Goal: Task Accomplishment & Management: Manage account settings

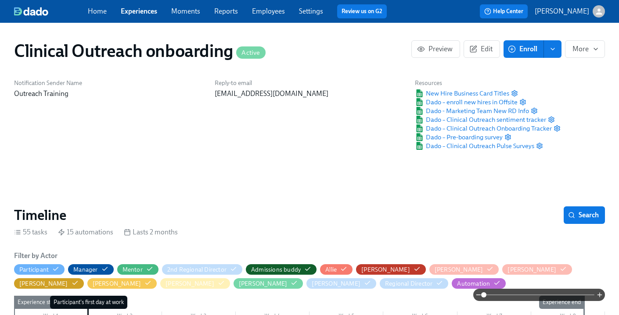
scroll to position [0, 4433]
click at [263, 14] on link "Employees" at bounding box center [268, 11] width 33 height 8
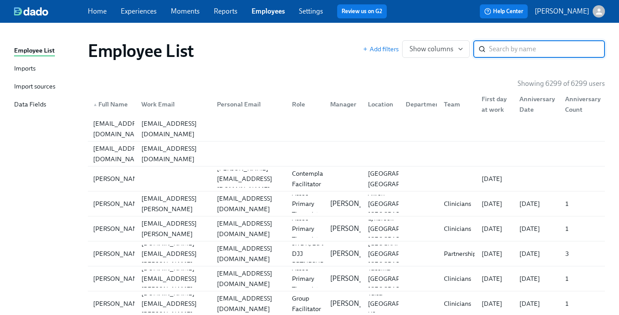
click at [29, 88] on div "Import sources" at bounding box center [34, 87] width 41 height 11
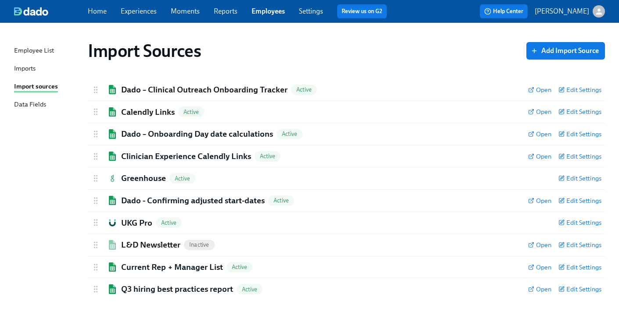
scroll to position [6, 0]
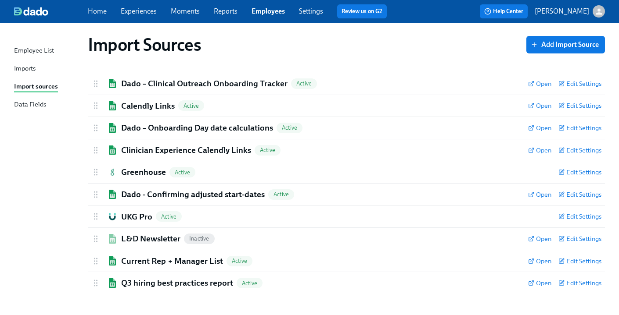
click at [136, 11] on link "Experiences" at bounding box center [139, 11] width 36 height 8
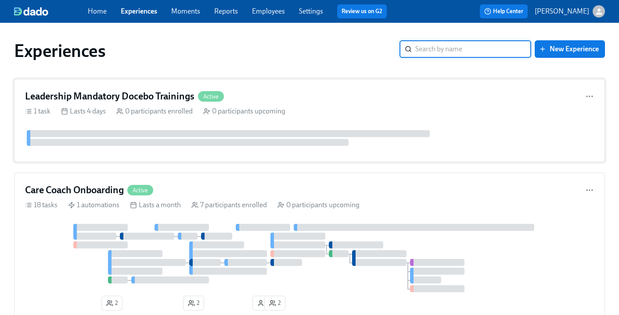
click at [133, 95] on h4 "Leadership Mandatory Docebo Trainings" at bounding box center [109, 96] width 169 height 13
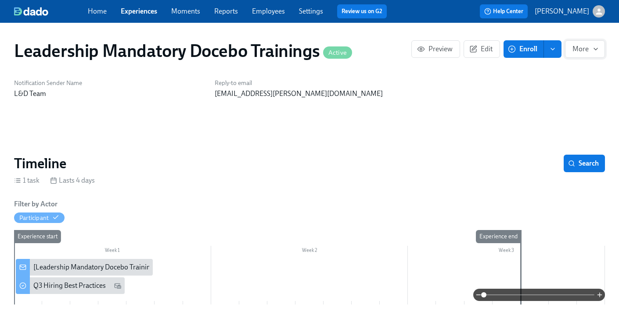
click at [592, 50] on icon "button" at bounding box center [595, 49] width 7 height 7
click at [468, 124] on div at bounding box center [309, 157] width 619 height 315
click at [285, 11] on div "Home Experiences Moments Reports Employees Settings Review us on G2" at bounding box center [241, 11] width 306 height 14
click at [279, 12] on link "Employees" at bounding box center [268, 11] width 33 height 8
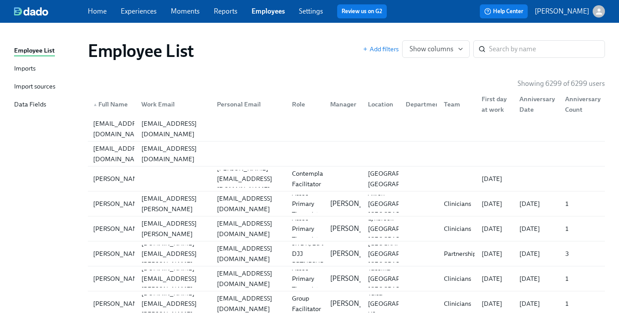
click at [17, 68] on div "Imports" at bounding box center [24, 69] width 21 height 11
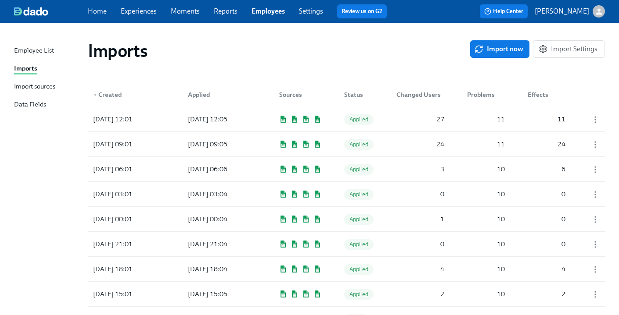
click at [23, 89] on div "Import sources" at bounding box center [34, 87] width 41 height 11
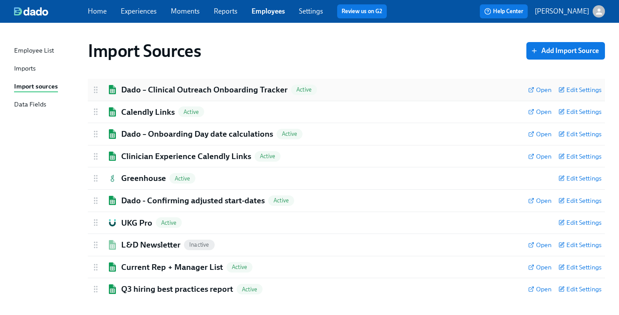
drag, startPoint x: 186, startPoint y: 86, endPoint x: 183, endPoint y: 98, distance: 12.6
click at [186, 86] on h2 "Dado – Clinical Outreach Onboarding Tracker" at bounding box center [204, 89] width 166 height 11
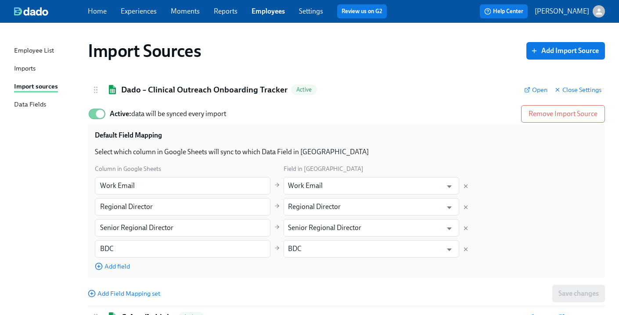
drag, startPoint x: 95, startPoint y: 111, endPoint x: 121, endPoint y: 116, distance: 26.8
click at [95, 111] on input "Active: data will be synced every import" at bounding box center [100, 113] width 58 height 19
checkbox input "false"
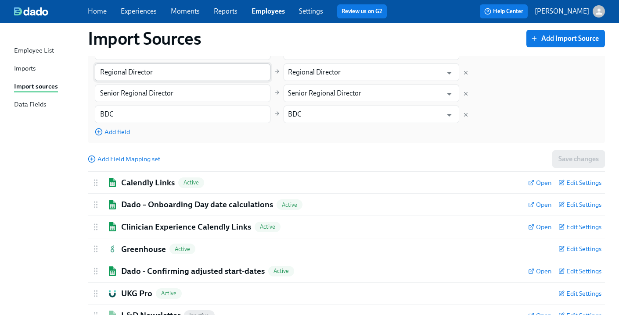
scroll to position [144, 0]
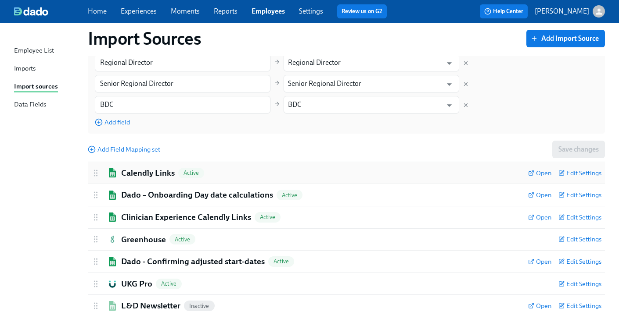
click at [140, 172] on h2 "Calendly Links" at bounding box center [148, 173] width 54 height 11
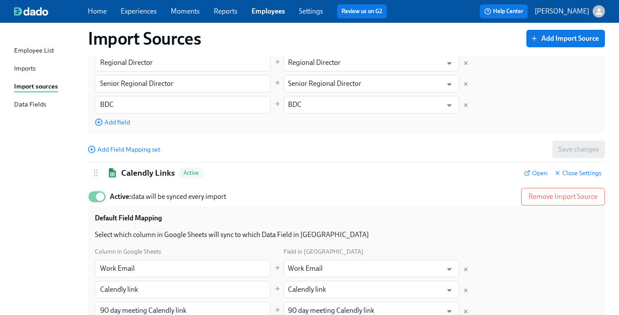
click at [93, 197] on input "Active: data will be synced every import" at bounding box center [100, 196] width 58 height 19
checkbox input "false"
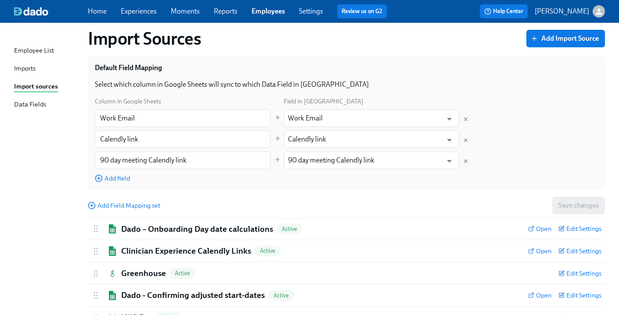
scroll to position [371, 0]
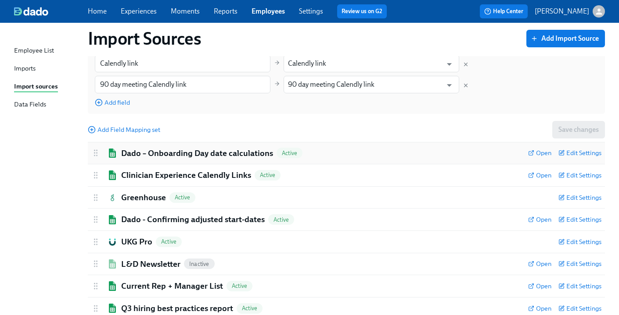
click at [144, 154] on h2 "Dado – Onboarding Day date calculations" at bounding box center [197, 153] width 152 height 11
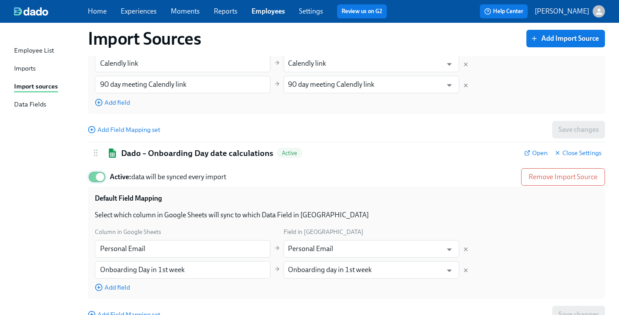
click at [93, 178] on input "Active: data will be synced every import" at bounding box center [100, 177] width 58 height 19
checkbox input "false"
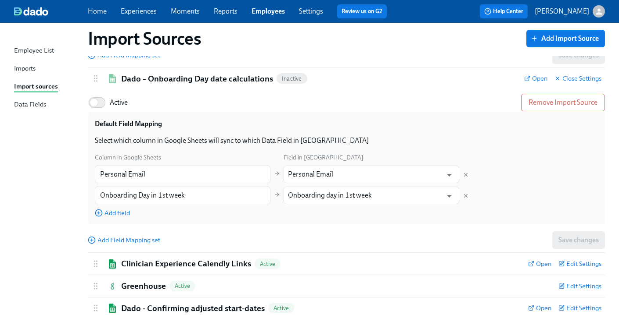
scroll to position [560, 0]
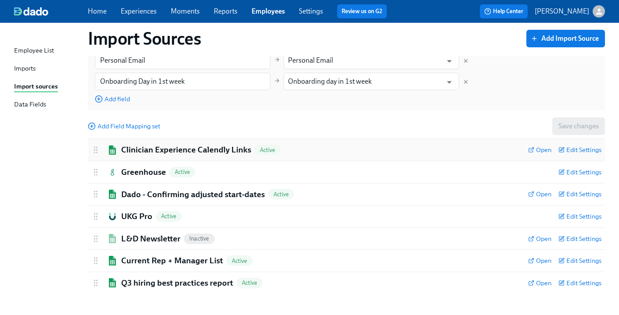
click at [152, 150] on h2 "Clinician Experience Calendly Links" at bounding box center [186, 149] width 130 height 11
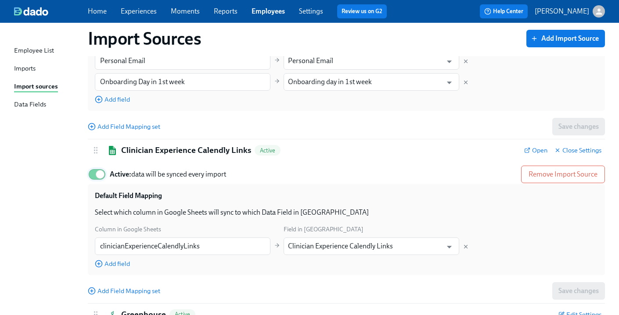
click at [94, 177] on input "Active: data will be synced every import" at bounding box center [100, 174] width 58 height 19
checkbox input "false"
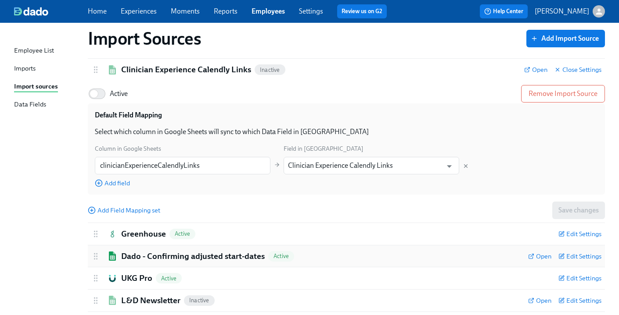
scroll to position [702, 0]
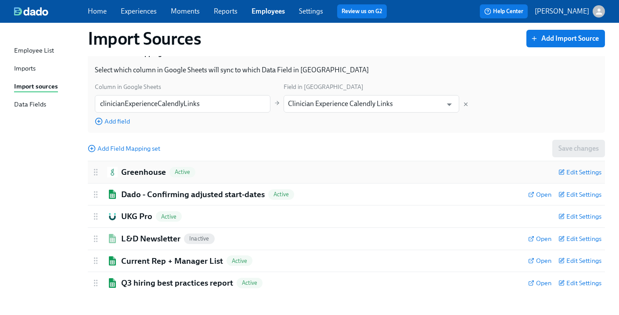
click at [136, 173] on h2 "Greenhouse" at bounding box center [143, 172] width 45 height 11
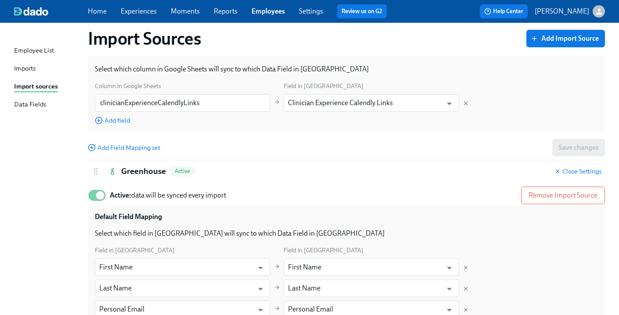
click at [93, 197] on input "Active: data will be synced every import" at bounding box center [100, 195] width 58 height 19
checkbox input "false"
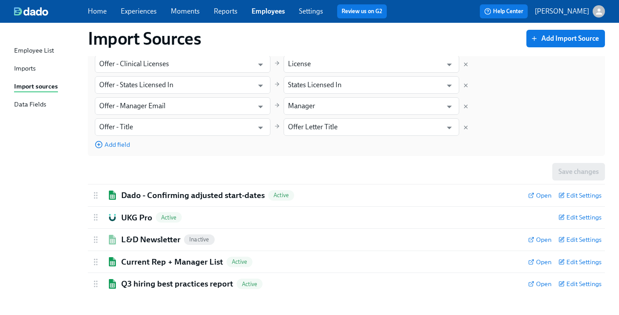
scroll to position [1118, 0]
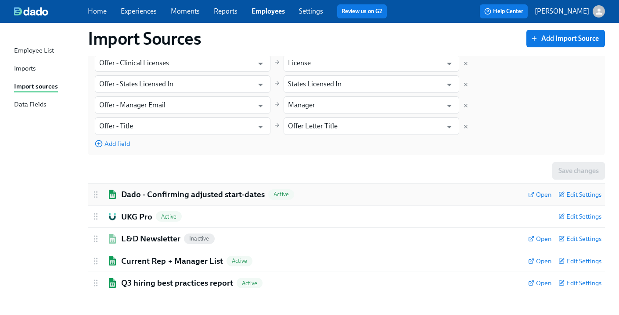
click at [131, 194] on h2 "Dado - Confirming adjusted start-dates" at bounding box center [192, 194] width 143 height 11
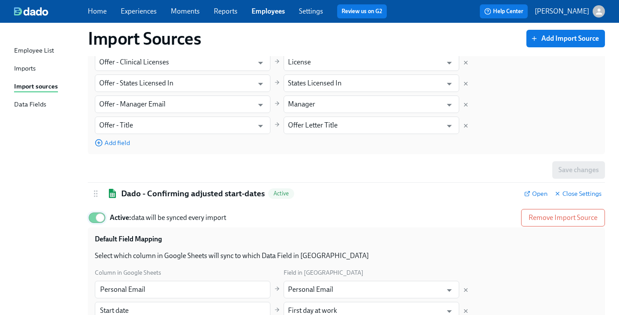
click at [90, 220] on input "Active: data will be synced every import" at bounding box center [100, 217] width 58 height 19
checkbox input "false"
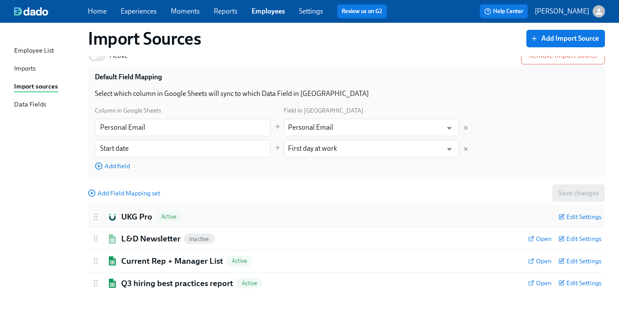
click at [132, 214] on h2 "UKG Pro" at bounding box center [136, 216] width 31 height 11
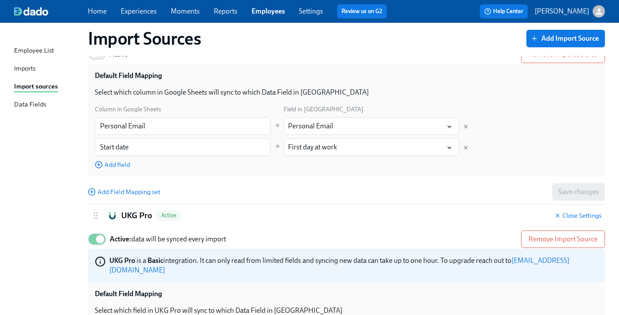
click at [92, 242] on input "Active: data will be synced every import" at bounding box center [100, 239] width 58 height 19
checkbox input "false"
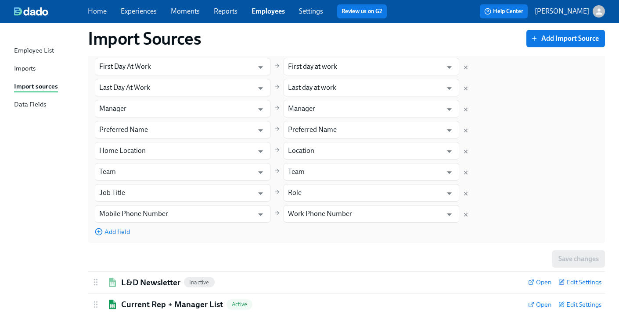
scroll to position [1681, 0]
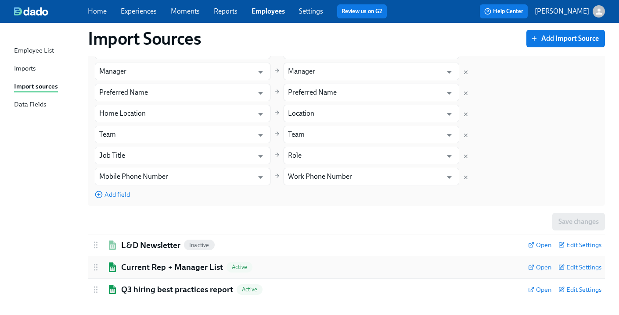
click at [144, 262] on h2 "Current Rep + Manager List" at bounding box center [172, 267] width 102 height 11
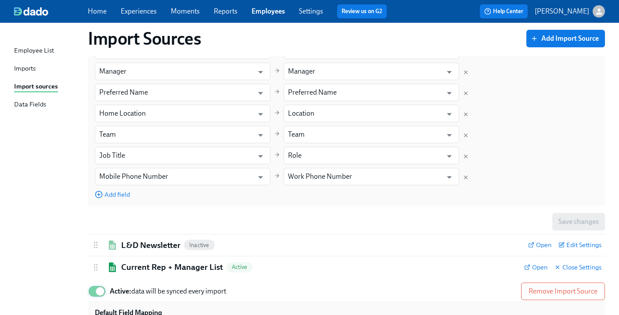
click at [91, 286] on input "Active: data will be synced every import" at bounding box center [100, 291] width 58 height 19
checkbox input "false"
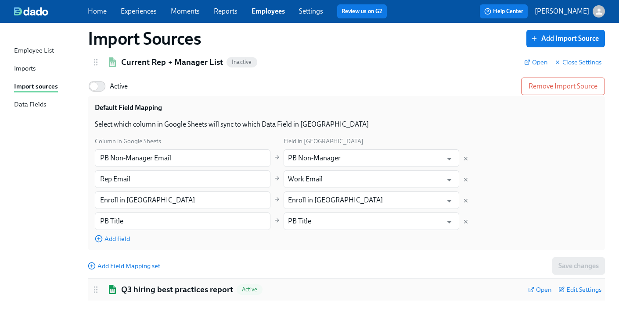
click at [148, 284] on h2 "Q3 hiring best practices report" at bounding box center [177, 289] width 112 height 11
click at [25, 72] on div "Imports" at bounding box center [24, 69] width 21 height 11
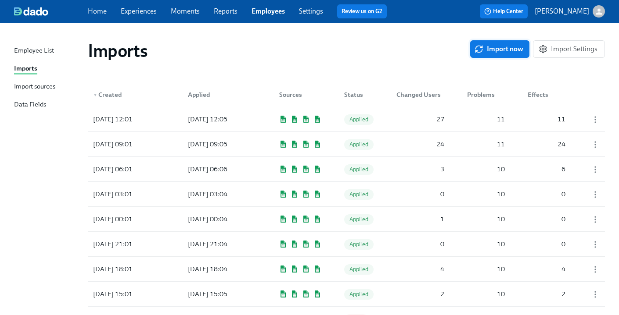
click at [501, 50] on span "Import now" at bounding box center [499, 49] width 47 height 9
click at [102, 121] on div "2025/08/25 13:30" at bounding box center [112, 119] width 47 height 11
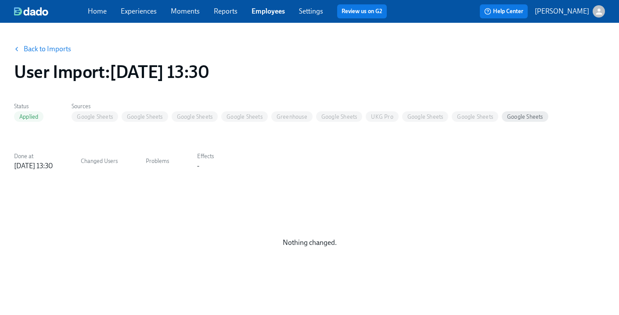
click at [49, 51] on link "Back to Imports" at bounding box center [47, 49] width 47 height 9
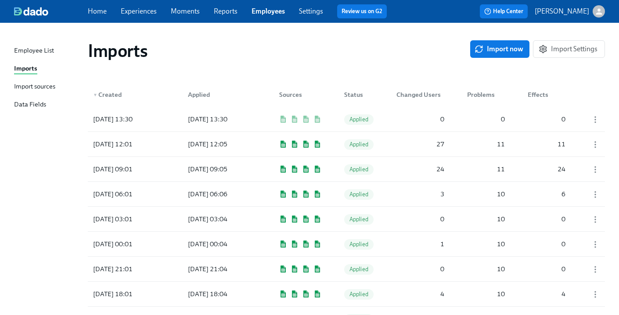
click at [139, 11] on link "Experiences" at bounding box center [139, 11] width 36 height 8
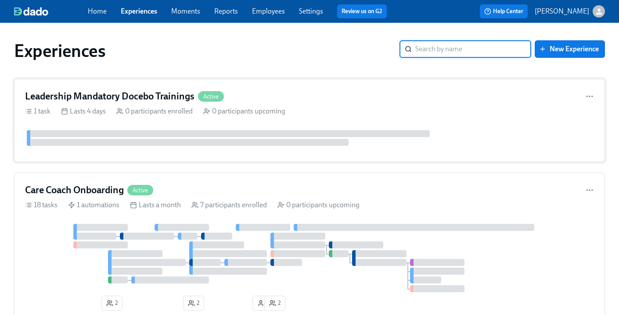
click at [160, 100] on h4 "Leadership Mandatory Docebo Trainings" at bounding box center [109, 96] width 169 height 13
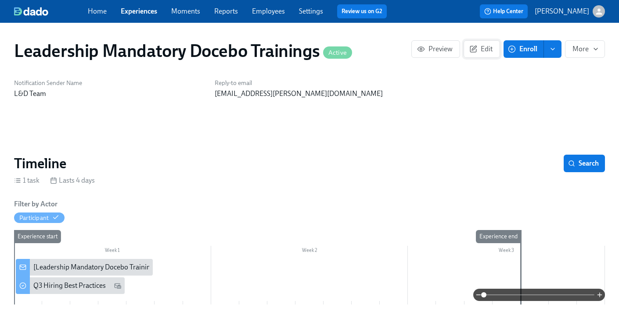
click at [470, 51] on icon "button" at bounding box center [473, 49] width 8 height 8
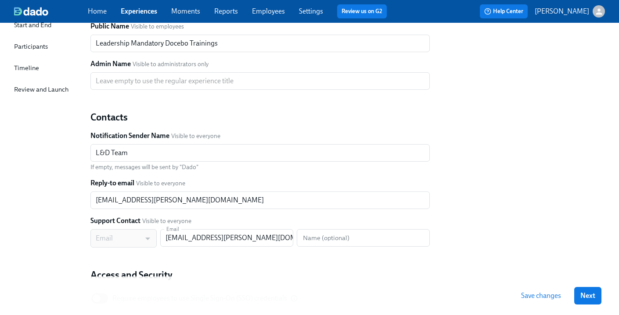
scroll to position [18, 0]
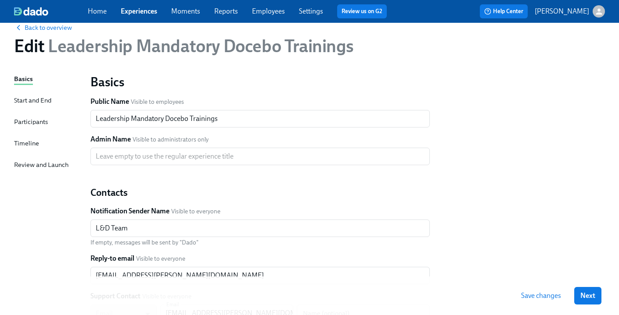
click at [46, 100] on div "Start and End" at bounding box center [32, 101] width 37 height 10
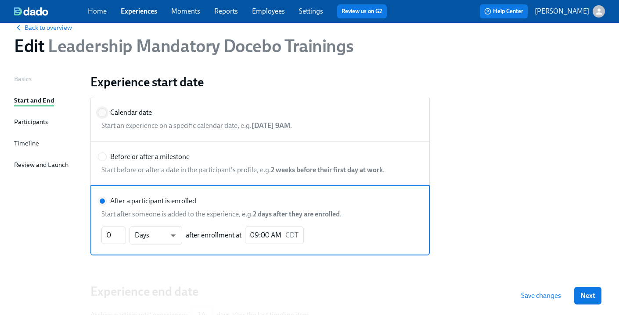
click at [100, 111] on input "Calendar date" at bounding box center [102, 113] width 8 height 8
radio input "true"
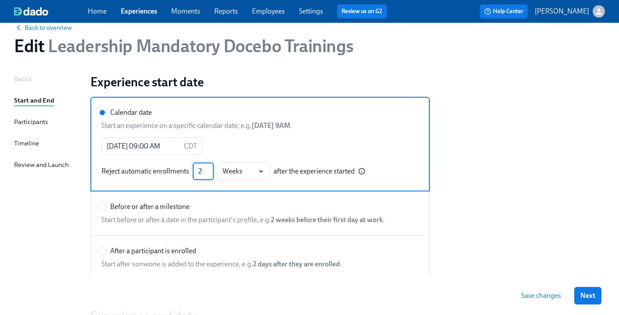
drag, startPoint x: 204, startPoint y: 170, endPoint x: 191, endPoint y: 170, distance: 13.2
click at [191, 170] on div "Reject automatic enrollments 2 ​ Weeks w ​ after the experience started" at bounding box center [233, 171] width 264 height 18
type input "100"
drag, startPoint x: 581, startPoint y: 157, endPoint x: 516, endPoint y: 159, distance: 64.9
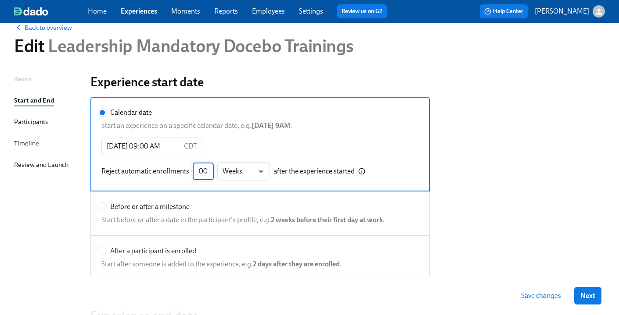
click at [581, 157] on div "Calendar date Start an experience on a specific calendar date, e.g. January 1st…" at bounding box center [347, 189] width 525 height 194
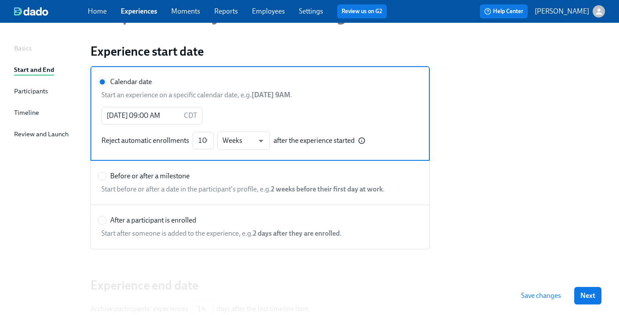
scroll to position [0, 0]
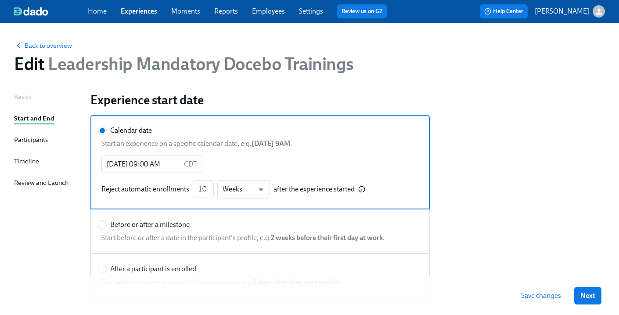
click at [40, 136] on div "Participants" at bounding box center [31, 140] width 34 height 10
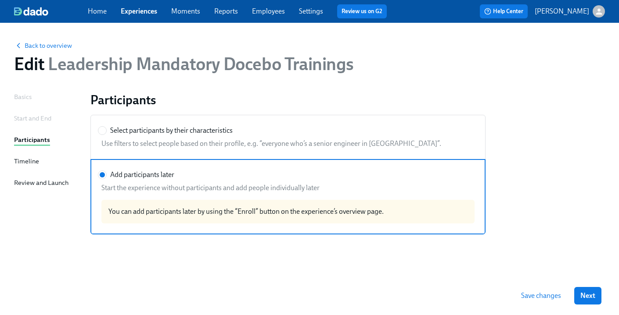
click at [547, 293] on span "Save changes" at bounding box center [541, 296] width 40 height 9
click at [544, 299] on span "Save changes" at bounding box center [541, 296] width 40 height 9
click at [36, 162] on div "Timeline" at bounding box center [26, 162] width 25 height 10
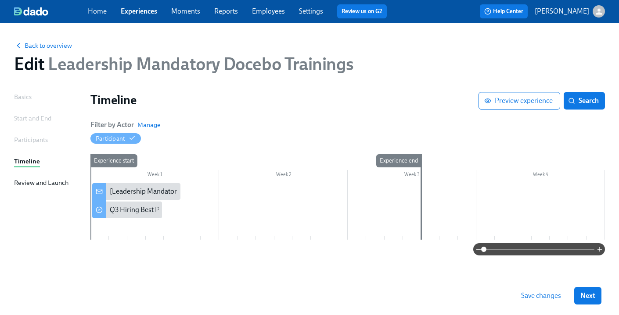
click at [35, 180] on div "Review and Launch" at bounding box center [41, 183] width 54 height 10
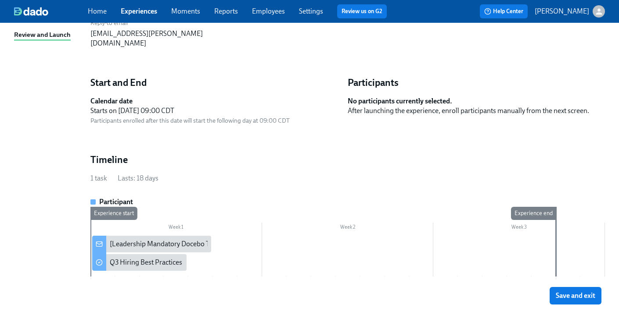
scroll to position [194, 0]
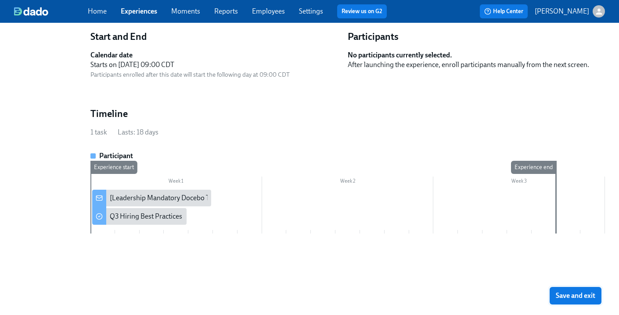
click at [594, 296] on span "Save and exit" at bounding box center [574, 296] width 39 height 9
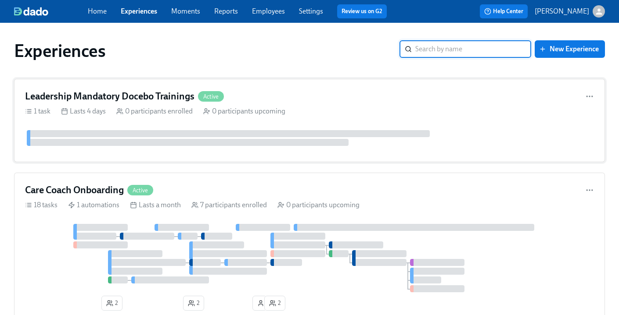
click at [75, 89] on div "Leadership Mandatory Docebo Trainings Active 1 task Lasts 4 days 0 participants…" at bounding box center [309, 120] width 590 height 83
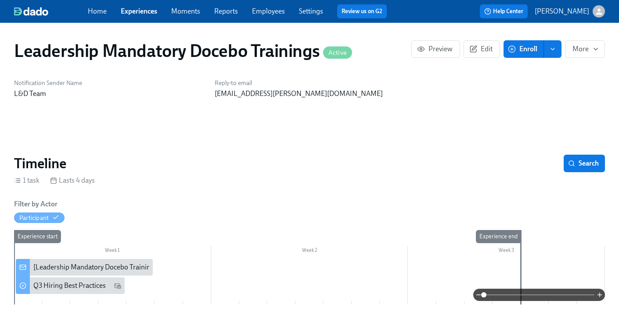
click at [515, 53] on span "Enroll" at bounding box center [523, 49] width 28 height 9
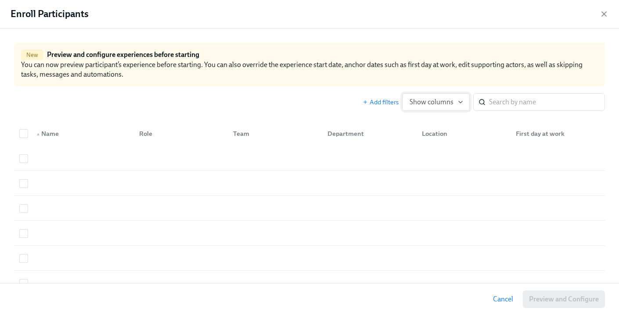
click at [453, 101] on span "Show columns" at bounding box center [435, 102] width 53 height 9
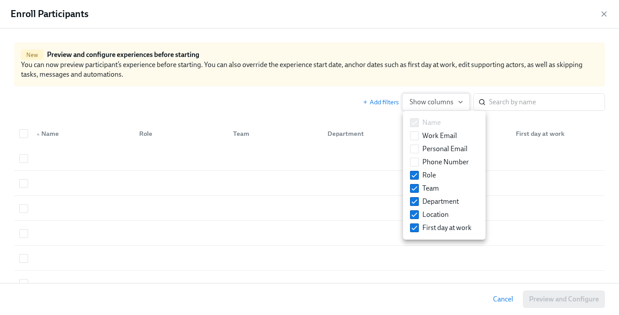
click at [453, 101] on div at bounding box center [309, 157] width 619 height 315
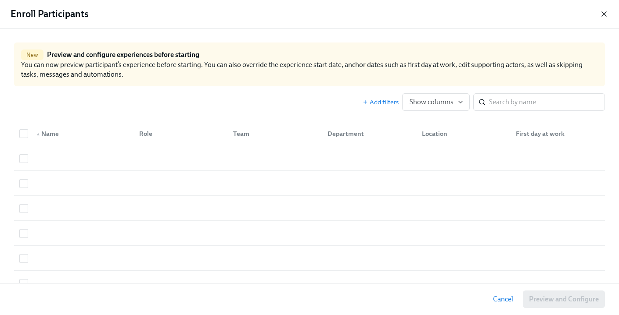
click at [602, 14] on icon "button" at bounding box center [603, 14] width 9 height 9
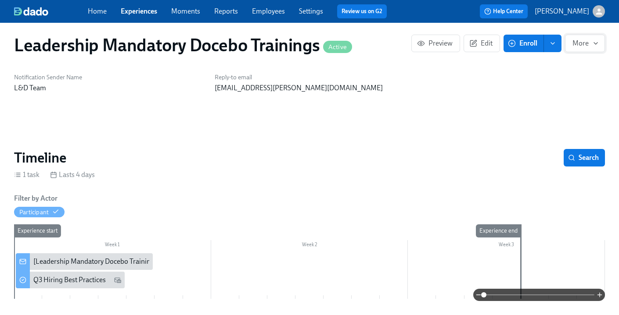
scroll to position [6, 0]
click at [590, 48] on button "More" at bounding box center [585, 43] width 40 height 18
click at [494, 96] on div at bounding box center [309, 157] width 619 height 315
click at [484, 42] on span "Edit" at bounding box center [481, 43] width 21 height 9
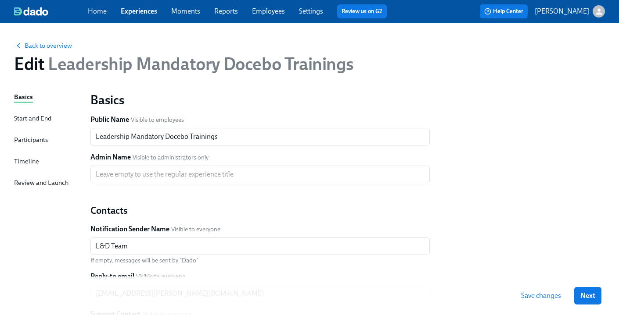
click at [14, 137] on div "Participants" at bounding box center [31, 140] width 34 height 10
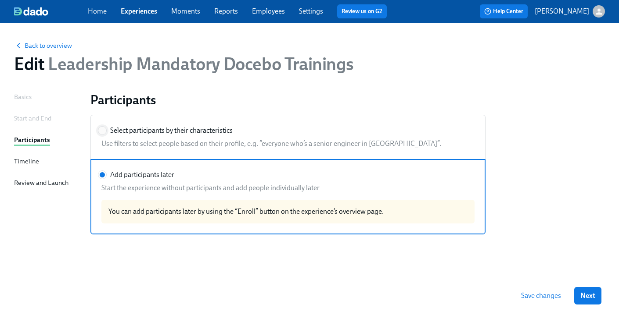
click at [104, 130] on input "Select participants by their characteristics" at bounding box center [102, 131] width 8 height 8
radio input "true"
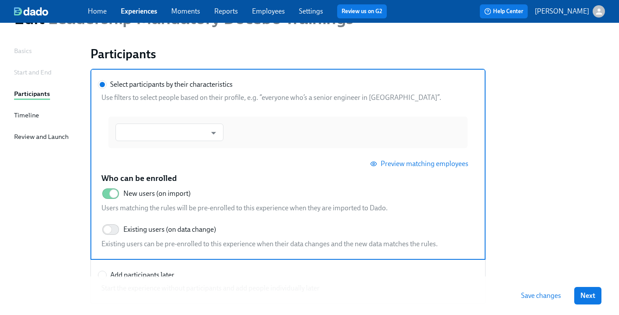
scroll to position [59, 0]
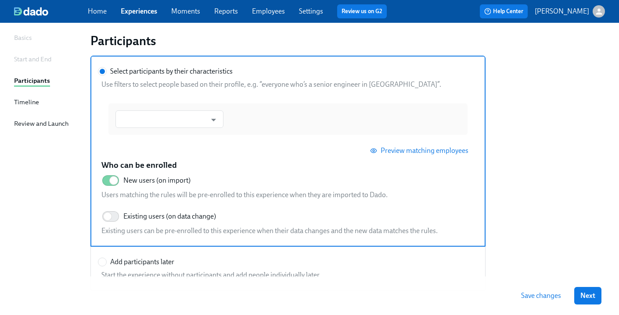
click at [554, 296] on span "Save changes" at bounding box center [541, 296] width 40 height 9
click at [588, 293] on span "Next" at bounding box center [587, 296] width 15 height 9
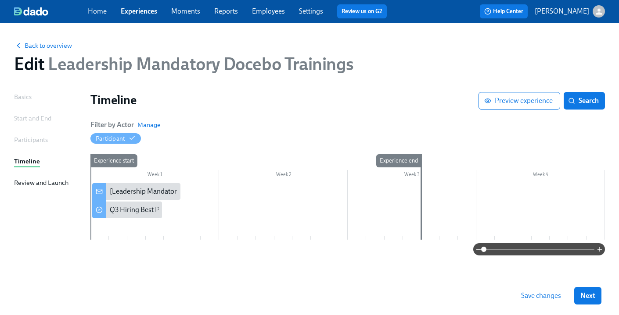
click at [531, 297] on span "Save changes" at bounding box center [541, 296] width 40 height 9
click at [260, 10] on link "Employees" at bounding box center [268, 11] width 33 height 8
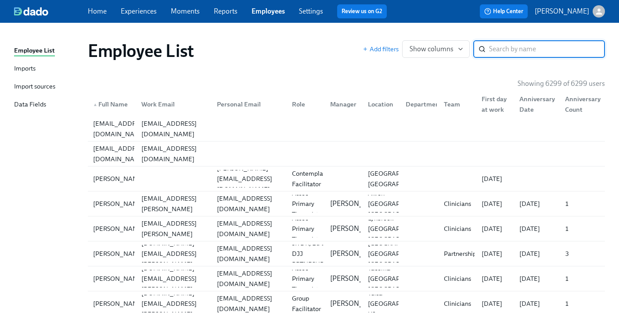
click at [23, 70] on div "Imports" at bounding box center [24, 69] width 21 height 11
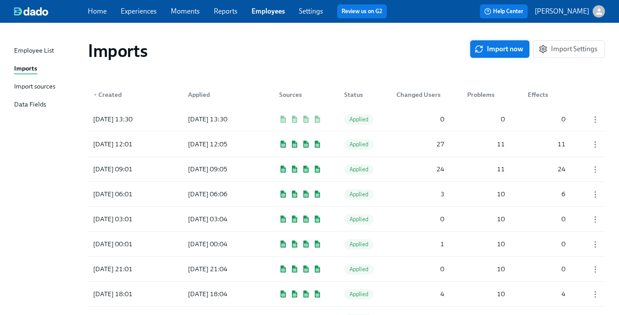
click at [493, 47] on span "Import now" at bounding box center [499, 49] width 47 height 9
click at [124, 122] on div "2025/08/25 13:34" at bounding box center [112, 119] width 47 height 11
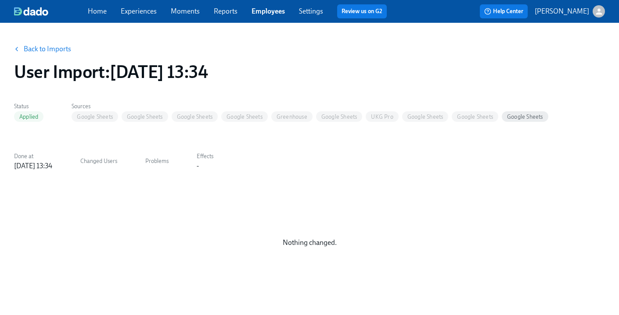
click at [42, 48] on link "Back to Imports" at bounding box center [47, 49] width 47 height 9
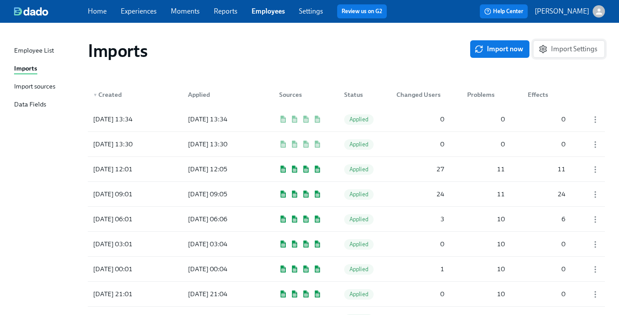
click at [587, 44] on button "Import Settings" at bounding box center [569, 49] width 72 height 18
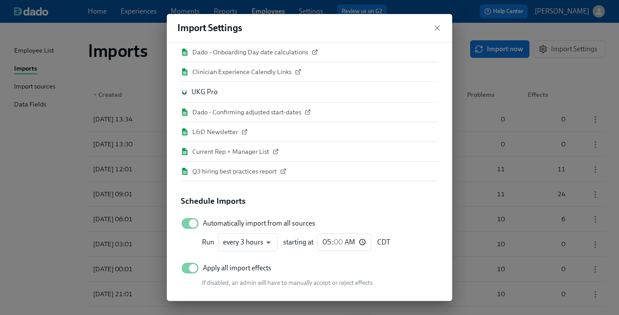
scroll to position [99, 0]
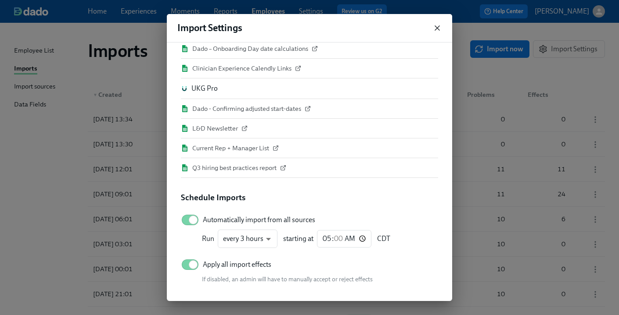
click at [435, 27] on icon "button" at bounding box center [437, 28] width 9 height 9
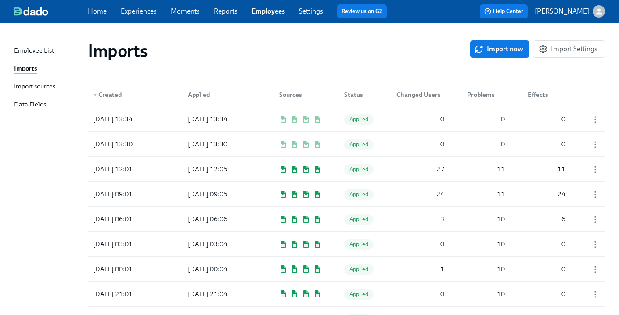
click at [125, 12] on link "Experiences" at bounding box center [139, 11] width 36 height 8
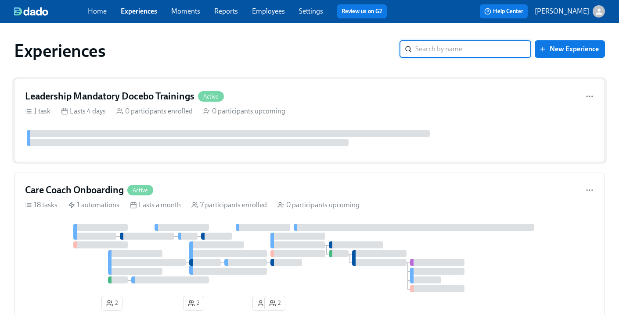
click at [150, 97] on h4 "Leadership Mandatory Docebo Trainings" at bounding box center [109, 96] width 169 height 13
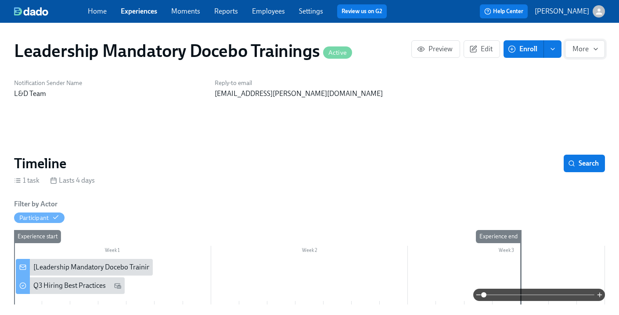
click at [590, 51] on span "More" at bounding box center [584, 49] width 25 height 9
click at [590, 51] on div at bounding box center [309, 157] width 619 height 315
drag, startPoint x: 260, startPoint y: 8, endPoint x: 249, endPoint y: 11, distance: 11.3
click at [260, 8] on link "Employees" at bounding box center [268, 11] width 33 height 8
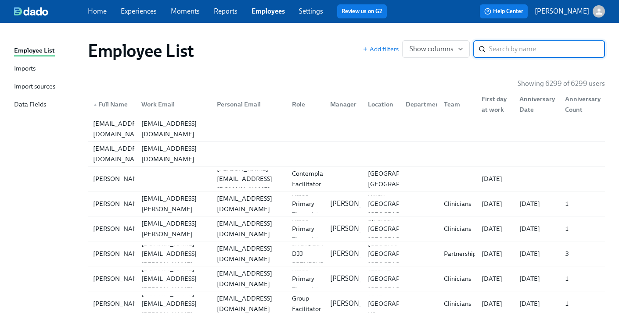
click at [42, 88] on div "Import sources" at bounding box center [34, 87] width 41 height 11
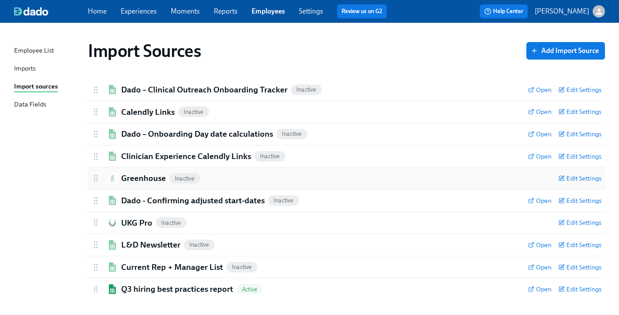
scroll to position [6, 0]
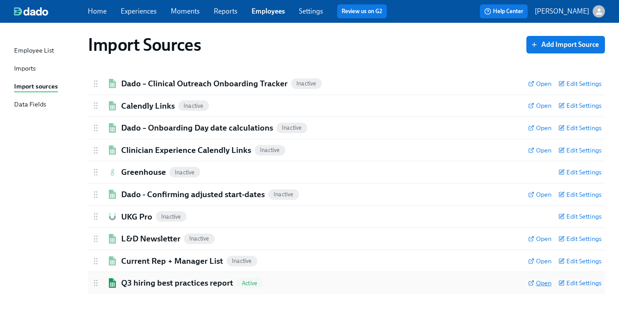
click at [530, 283] on icon at bounding box center [531, 283] width 6 height 6
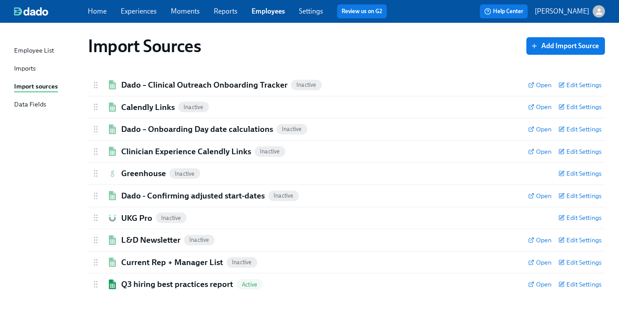
click at [56, 172] on div "Import Sources Add Import Source Dado – Clinical Outreach Onboarding Tracker In…" at bounding box center [309, 162] width 590 height 267
click at [148, 11] on link "Experiences" at bounding box center [139, 11] width 36 height 8
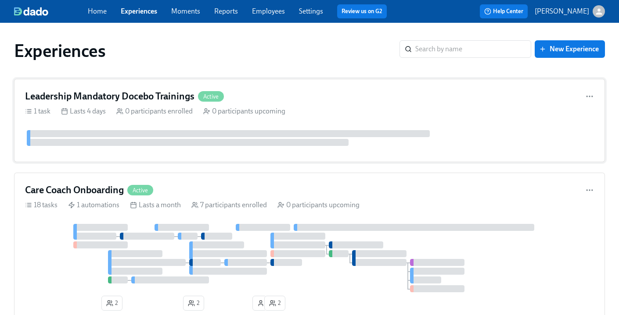
click at [99, 97] on h4 "Leadership Mandatory Docebo Trainings" at bounding box center [109, 96] width 169 height 13
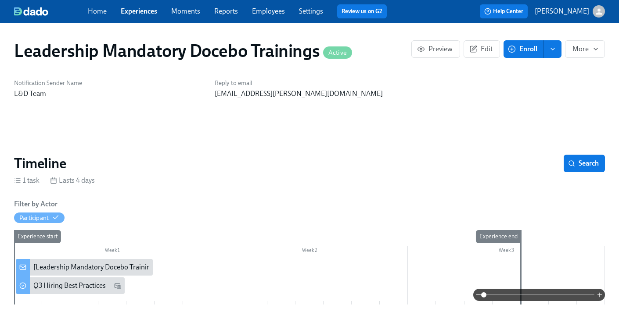
click at [529, 53] on span "Enroll" at bounding box center [523, 49] width 28 height 9
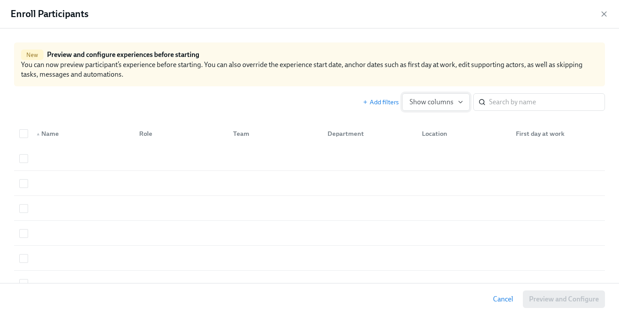
click at [426, 102] on span "Show columns" at bounding box center [435, 102] width 53 height 9
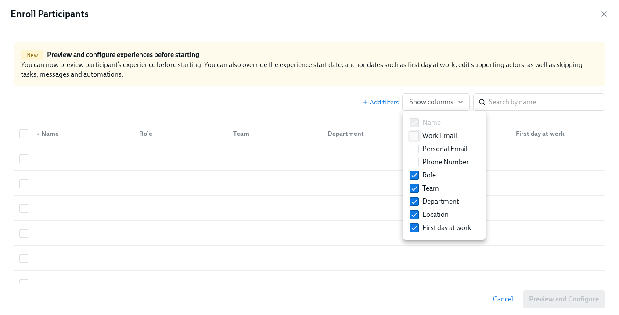
click at [415, 135] on input "Work Email" at bounding box center [414, 136] width 8 height 8
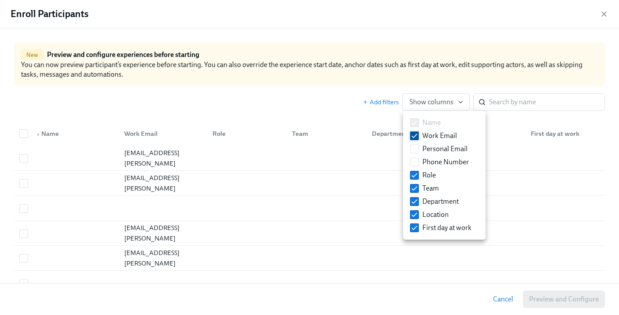
click at [414, 136] on input "Work Email" at bounding box center [414, 136] width 8 height 8
checkbox input "false"
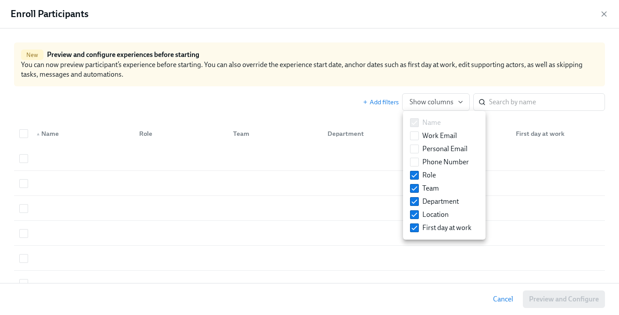
click at [605, 13] on div at bounding box center [309, 157] width 619 height 315
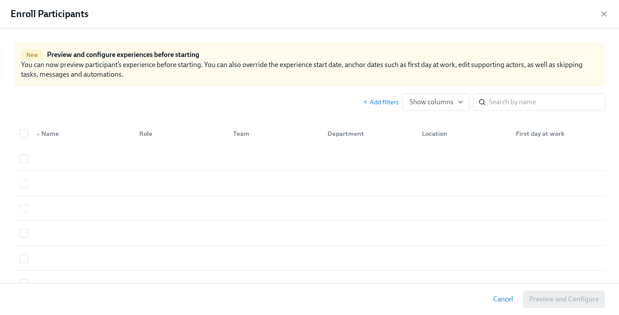
click at [604, 14] on icon "button" at bounding box center [603, 14] width 4 height 4
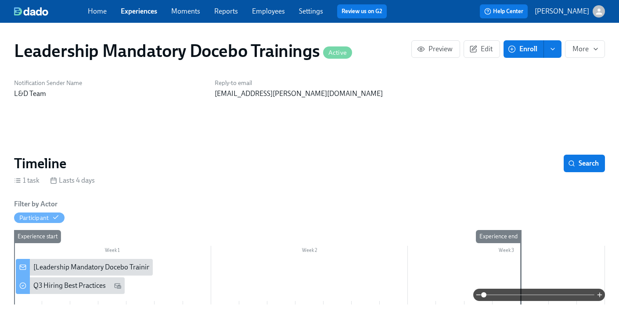
click at [265, 13] on link "Employees" at bounding box center [268, 11] width 33 height 8
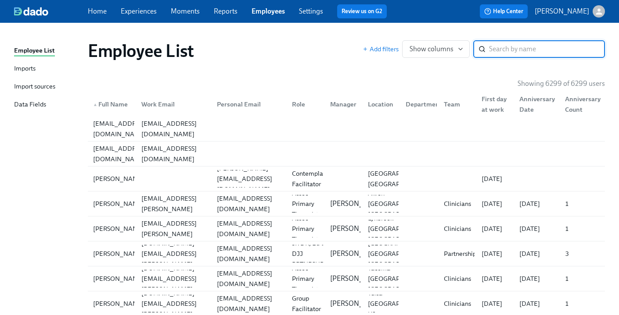
click at [30, 86] on div "Import sources" at bounding box center [34, 87] width 41 height 11
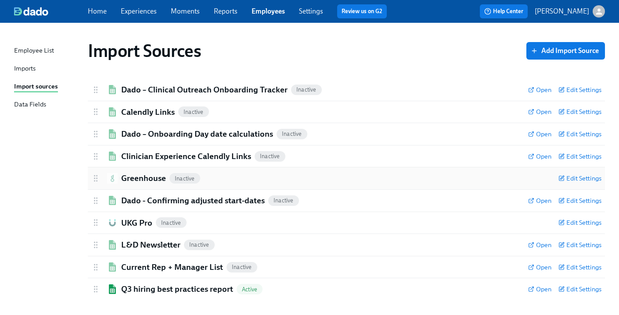
scroll to position [6, 0]
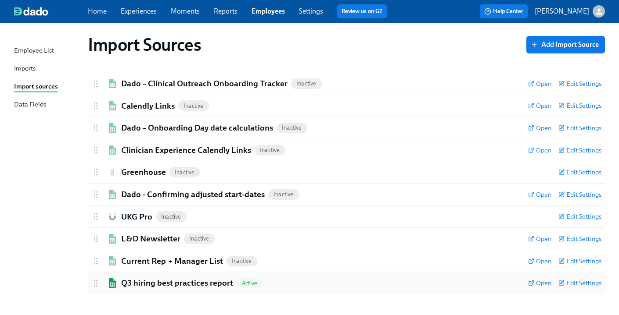
click at [203, 285] on h2 "Q3 hiring best practices report" at bounding box center [177, 283] width 112 height 11
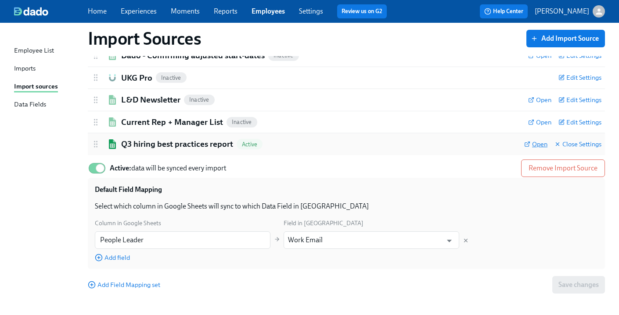
scroll to position [147, 0]
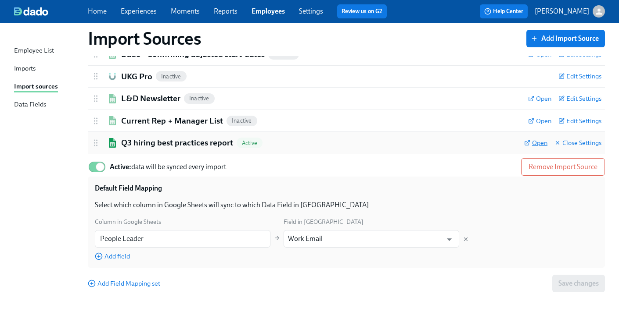
click at [540, 143] on span "Open" at bounding box center [535, 143] width 23 height 9
click at [31, 109] on div "Data Fields" at bounding box center [30, 105] width 32 height 11
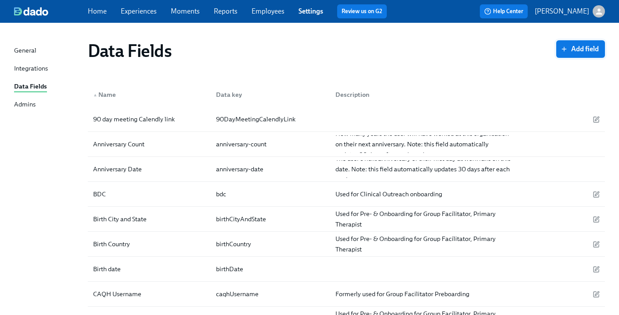
click at [583, 45] on span "Add field" at bounding box center [580, 49] width 36 height 9
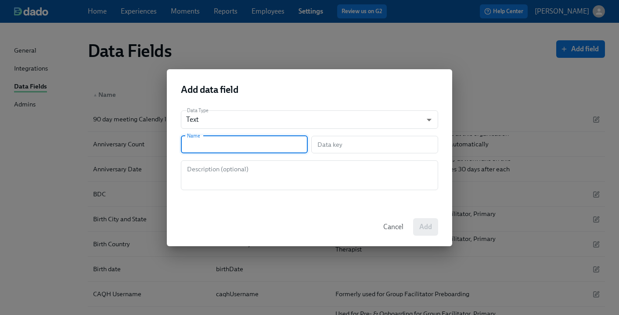
click at [250, 143] on input "text" at bounding box center [244, 145] width 127 height 18
type input "E"
type input "e"
type input "En"
type input "en"
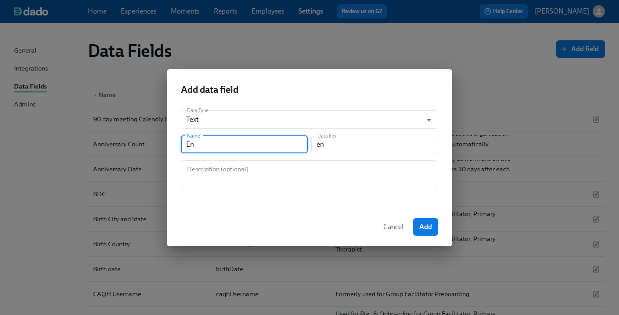
type input "Enr"
type input "enr"
type input "Enro"
type input "enro"
type input "Enrol"
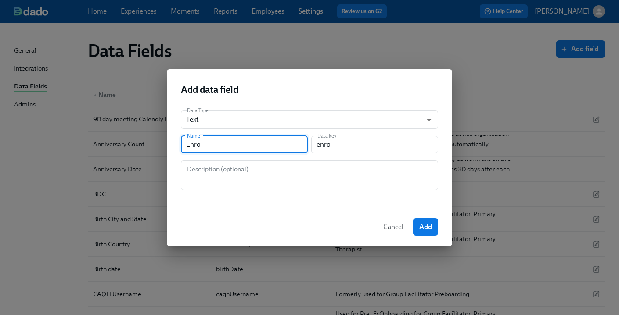
type input "enrol"
type input "Enroll"
type input "enroll"
type input "Enroll i"
type input "enrollI"
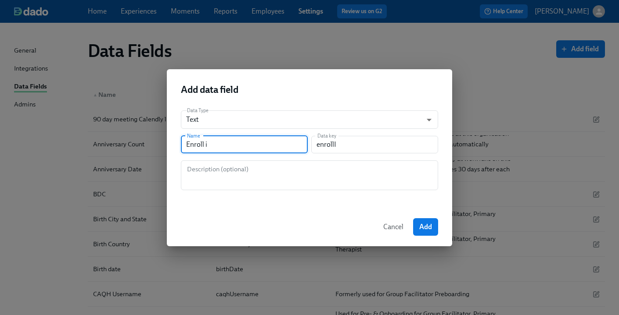
type input "Enroll in"
type input "enrollIn"
type input "Enroll in L"
type input "enrollInL"
type input "Enroll in Le"
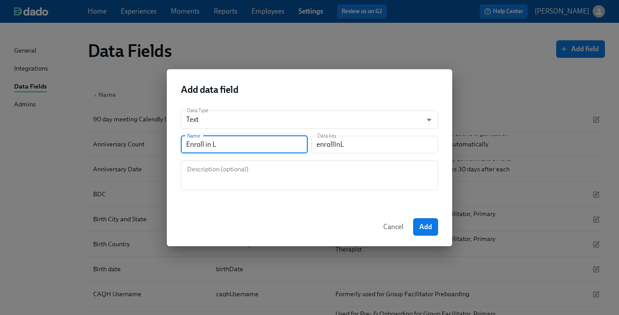
type input "enrollInLe"
type input "Enroll in Lea"
type input "enrollInLea"
type input "Enroll in Lead"
type input "enrollInLead"
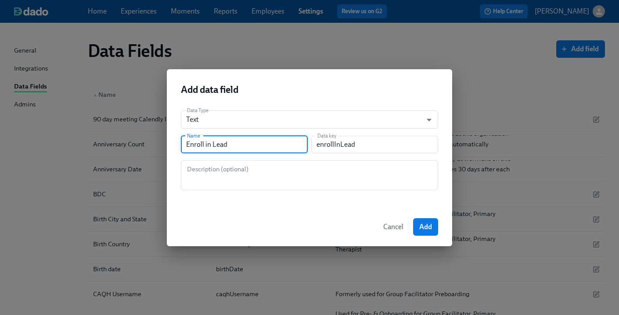
type input "Enroll in Leade"
type input "enrollInLeade"
type input "Enroll in Leader"
type input "enrollInLeader"
type input "Enroll in Leaders"
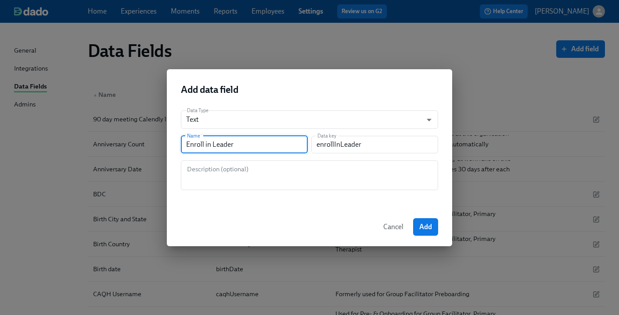
type input "enrollInLeaders"
type input "Enroll in Leadersh"
type input "enrollInLeadersh"
type input "Enroll in Leadershp"
type input "enrollInLeadershp"
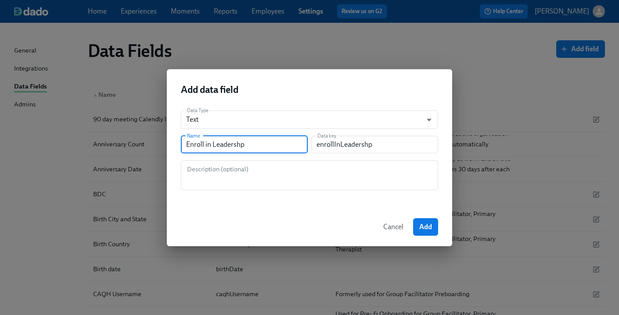
type input "Enroll in Leadersh"
type input "enrollInLeadersh"
type input "Enroll in Leadershi"
type input "enrollInLeadershi"
type input "Enroll in Leadership"
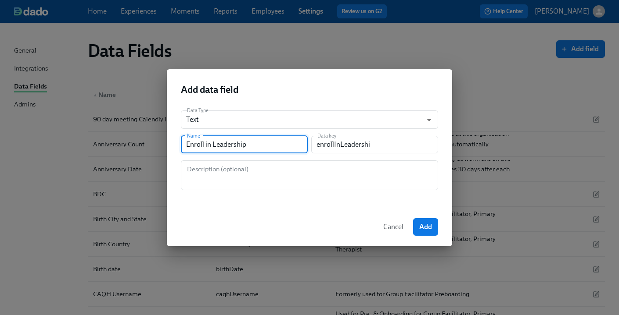
type input "enrollInLeadership"
type input "Enroll in Leadership R"
type input "enrollInLeadershipR"
type input "Enroll in Leadership Re"
type input "enrollInLeadershipRe"
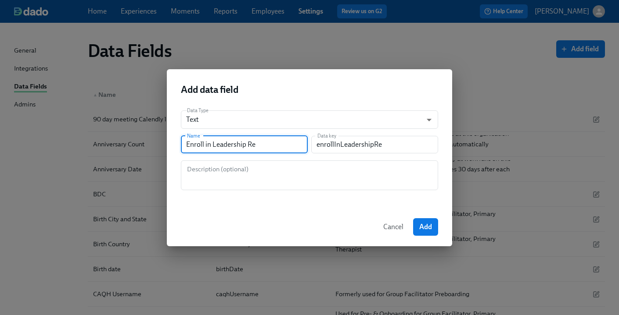
type input "Enroll in Leadership Rem"
type input "enrollInLeadershipRem"
type input "Enroll in Leadership Remi"
type input "enrollInLeadershipRemi"
type input "Enroll in Leadership Remin"
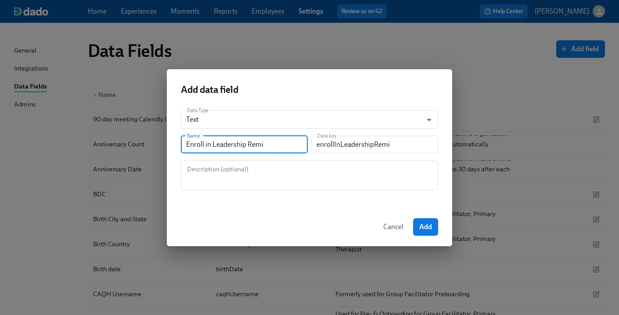
type input "enrollInLeadershipRemin"
type input "Enroll in Leadership Remind"
type input "enrollInLeadershipRemind"
type input "Enroll in Leadership Reminde"
type input "enrollInLeadershipReminde"
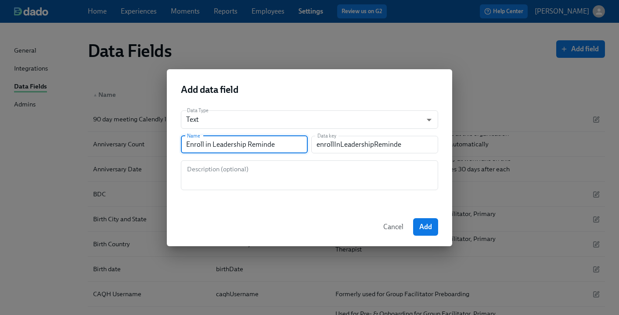
type input "Enroll in Leadership Reminder"
type input "enrollInLeadershipReminder"
type input "Enroll in Leadership Reminders"
type input "enrollInLeadershipReminders"
type input "Enroll in Leadership Reminders"
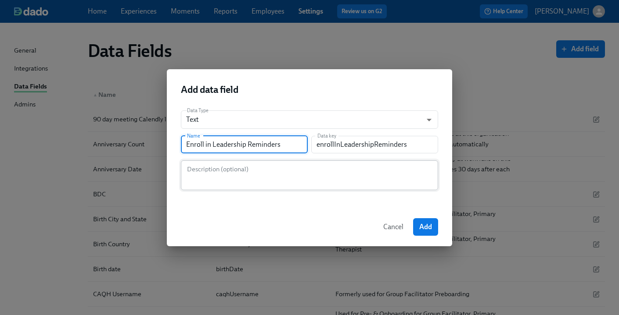
click at [240, 175] on textarea at bounding box center [309, 175] width 247 height 21
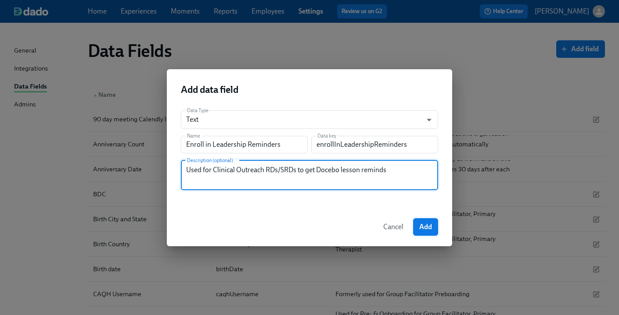
type textarea "Used for Clinical Outreach RDs/SRDs to get Docebo lesson reminds"
click at [425, 229] on span "Add" at bounding box center [425, 227] width 13 height 9
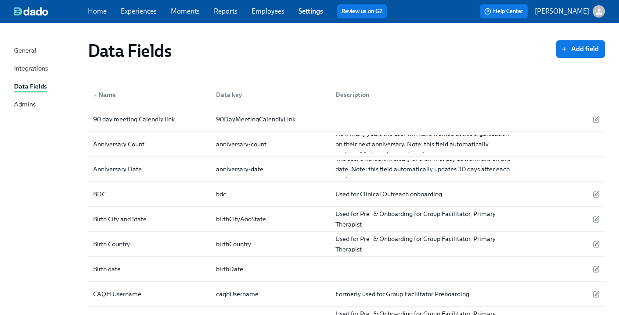
click at [264, 11] on link "Employees" at bounding box center [267, 11] width 33 height 8
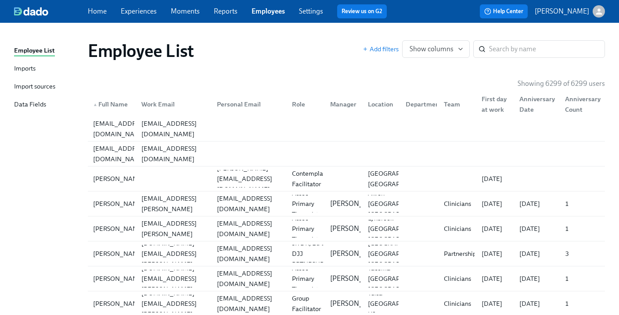
click at [38, 86] on div "Import sources" at bounding box center [34, 87] width 41 height 11
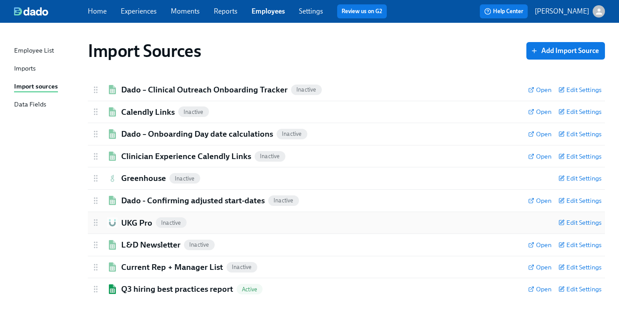
scroll to position [6, 0]
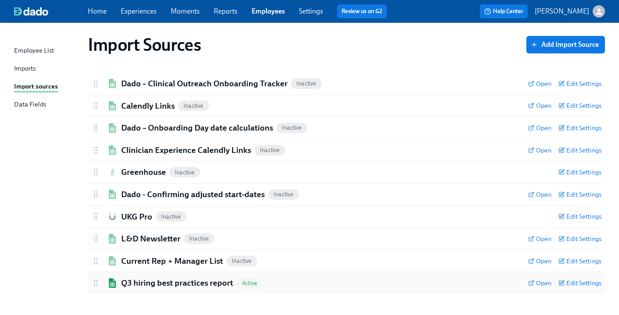
click at [169, 286] on h2 "Q3 hiring best practices report" at bounding box center [177, 283] width 112 height 11
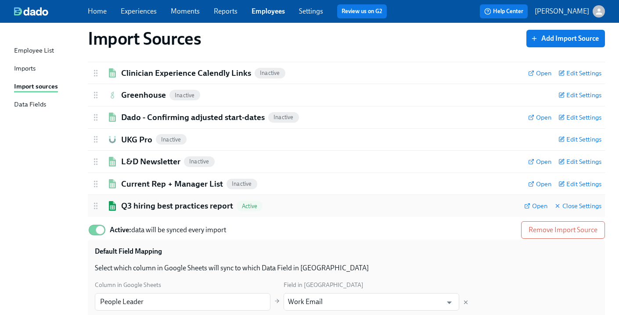
scroll to position [130, 0]
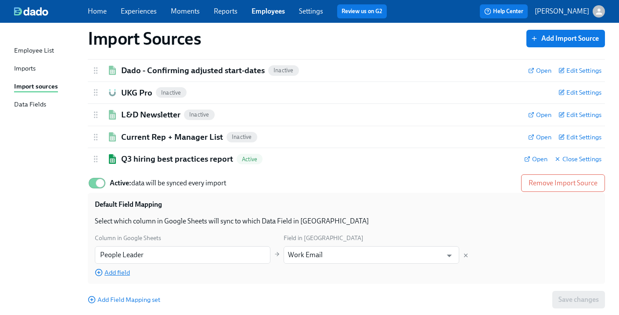
click at [123, 276] on span "Add field" at bounding box center [112, 272] width 35 height 9
click at [132, 275] on input "text" at bounding box center [182, 277] width 175 height 18
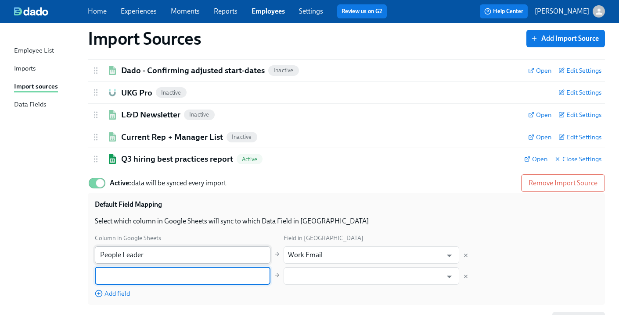
paste input "Enroll in Leadership Reminders"
type input "Enroll in Leadership Reminders"
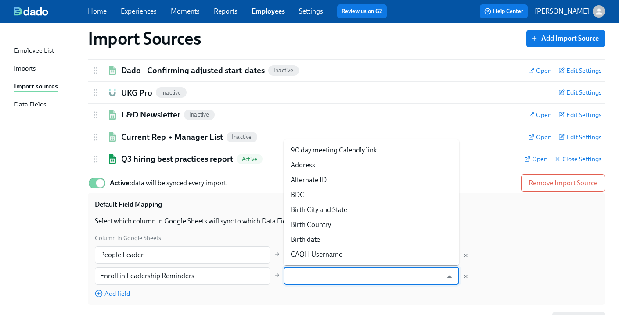
click at [328, 280] on input "text" at bounding box center [365, 277] width 154 height 18
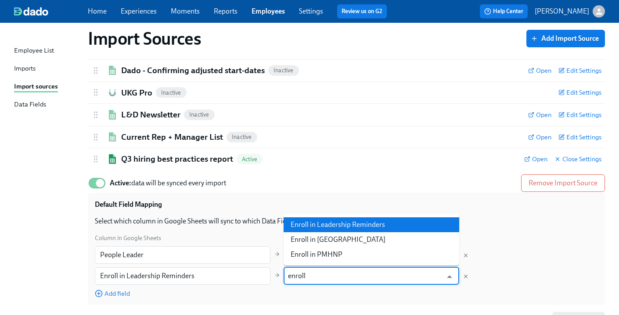
click at [336, 225] on li "Enroll in Leadership Reminders" at bounding box center [370, 225] width 175 height 15
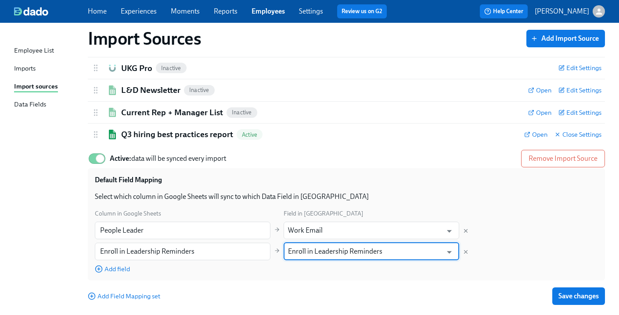
scroll to position [169, 0]
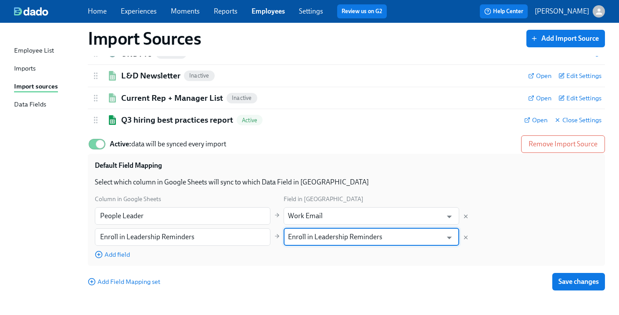
type input "Enroll in Leadership Reminders"
click at [566, 283] on span "Save changes" at bounding box center [578, 282] width 40 height 9
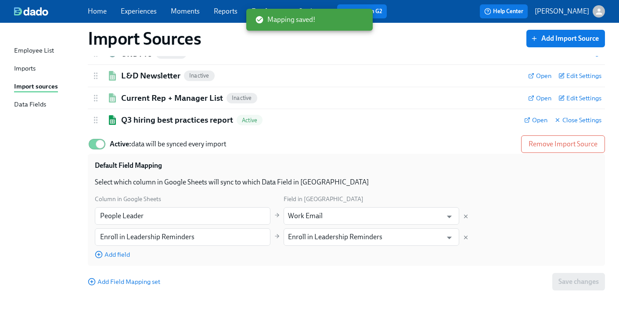
click at [39, 66] on link "Imports" at bounding box center [47, 69] width 67 height 11
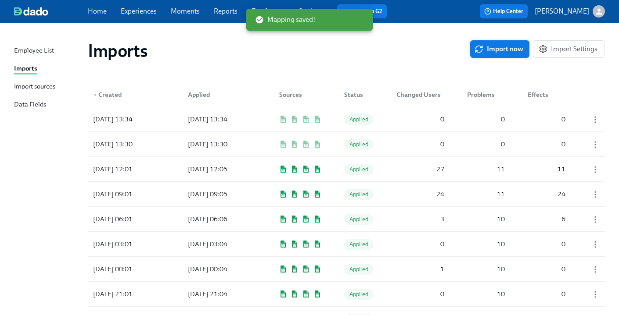
click at [497, 49] on span "Import now" at bounding box center [499, 49] width 47 height 9
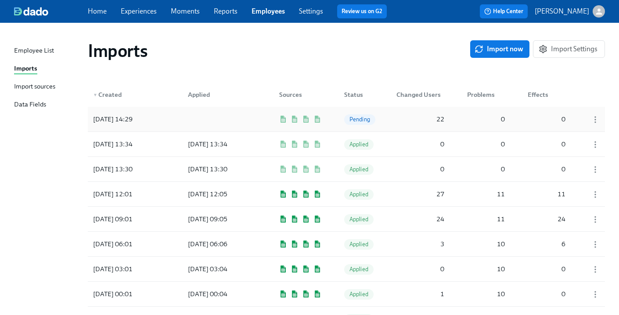
click at [151, 126] on div "2025/08/25 14:29" at bounding box center [128, 120] width 79 height 18
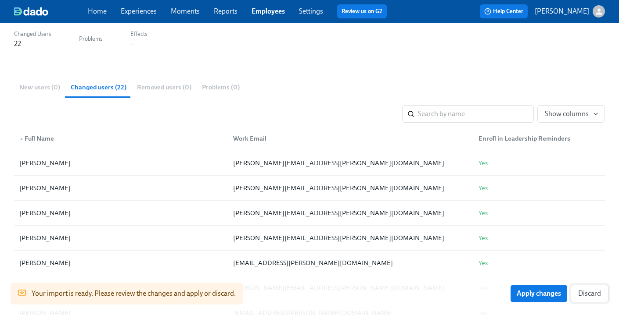
click at [593, 297] on span "Discard" at bounding box center [589, 294] width 23 height 9
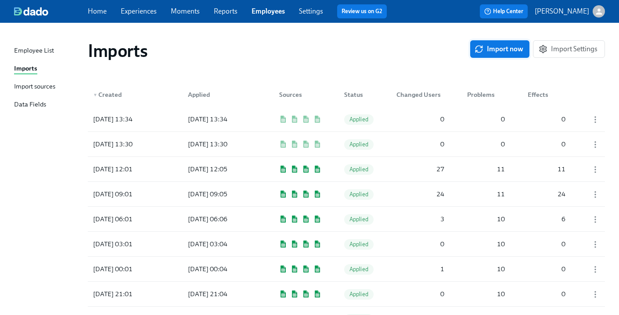
click at [480, 50] on icon "button" at bounding box center [478, 49] width 9 height 9
click at [111, 118] on div "2025/08/25 14:31" at bounding box center [112, 119] width 47 height 11
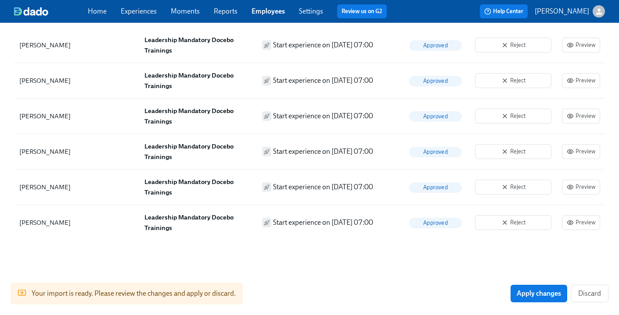
scroll to position [1195, 0]
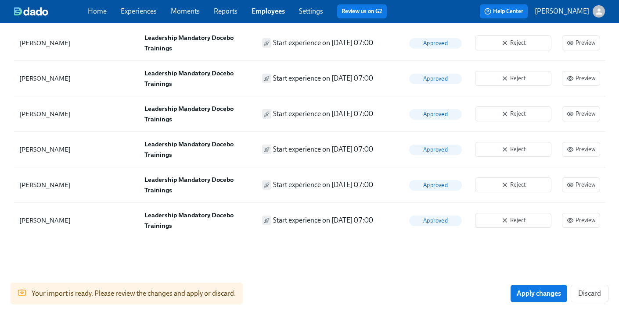
click at [551, 293] on span "Apply changes" at bounding box center [538, 294] width 44 height 9
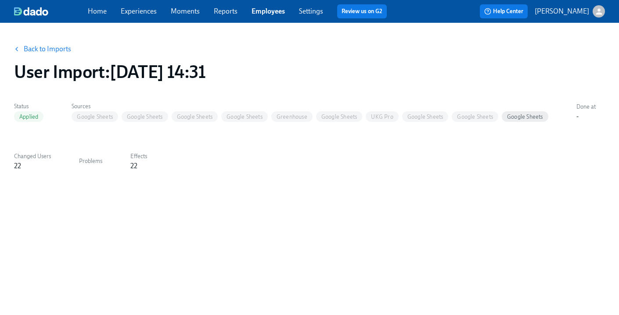
scroll to position [0, 0]
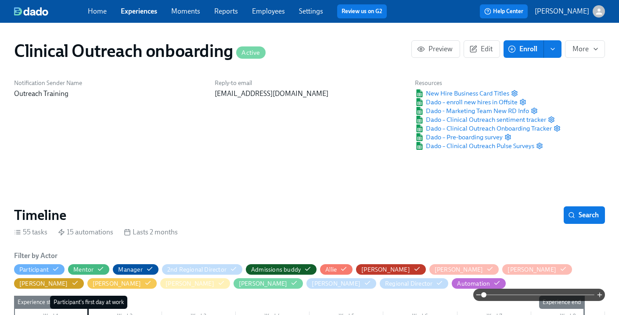
click at [145, 10] on link "Experiences" at bounding box center [139, 11] width 36 height 8
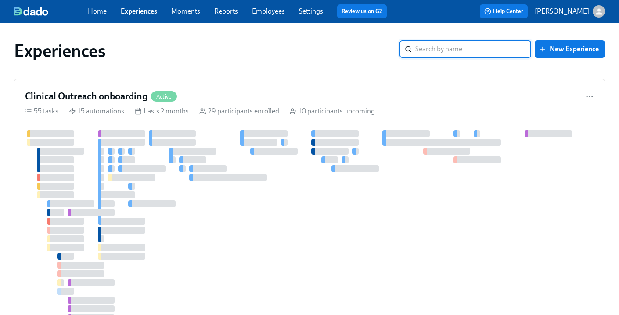
click at [419, 47] on input "search" at bounding box center [473, 49] width 116 height 18
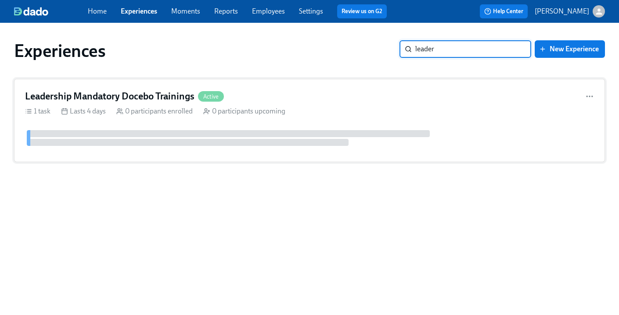
type input "leader"
click at [96, 96] on h4 "Leadership Mandatory Docebo Trainings" at bounding box center [109, 96] width 169 height 13
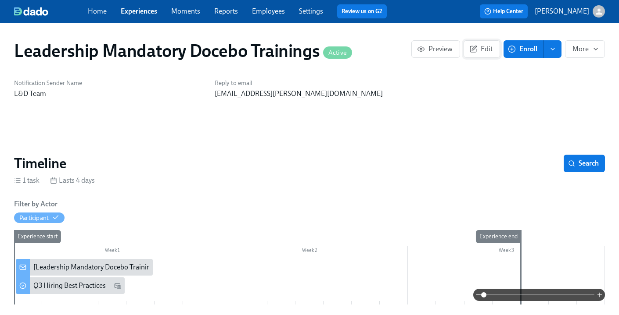
click at [484, 52] on span "Edit" at bounding box center [481, 49] width 21 height 9
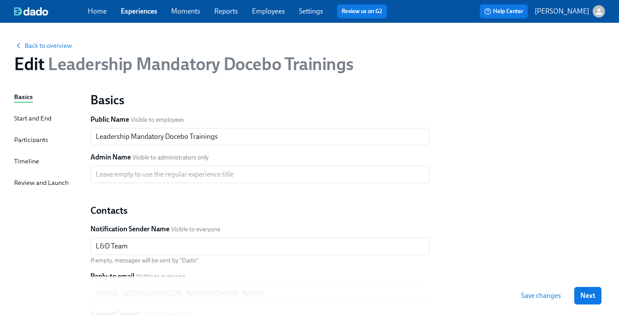
click at [42, 141] on div "Participants" at bounding box center [31, 140] width 34 height 10
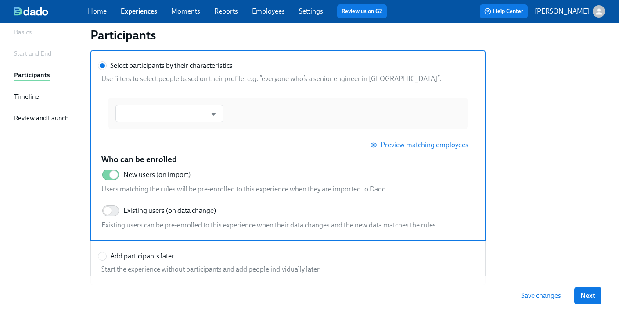
scroll to position [66, 0]
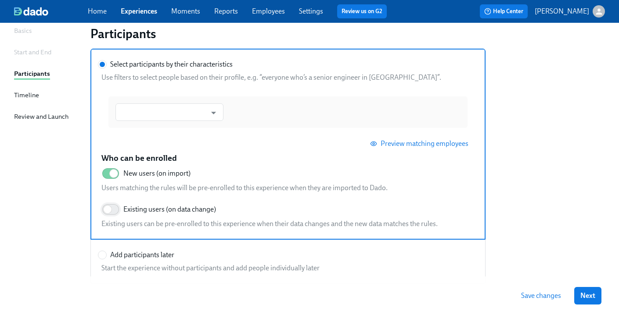
click at [111, 210] on input "Existing users (on data change)" at bounding box center [108, 209] width 58 height 19
checkbox input "true"
click at [136, 111] on input "Select participants by their characteristics Use filters to select people based…" at bounding box center [163, 113] width 86 height 18
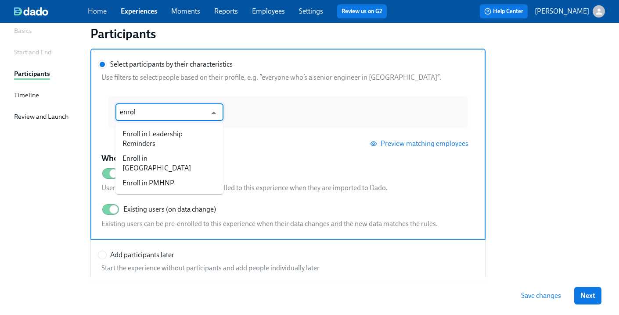
type input "enroll"
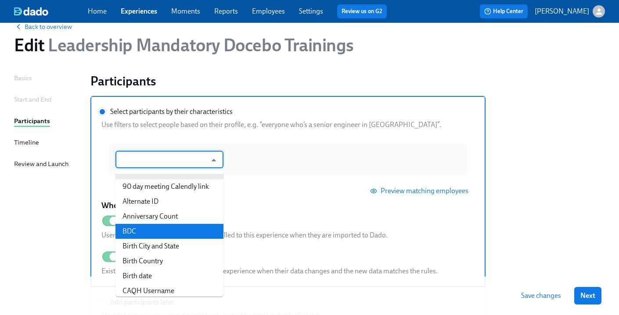
scroll to position [0, 0]
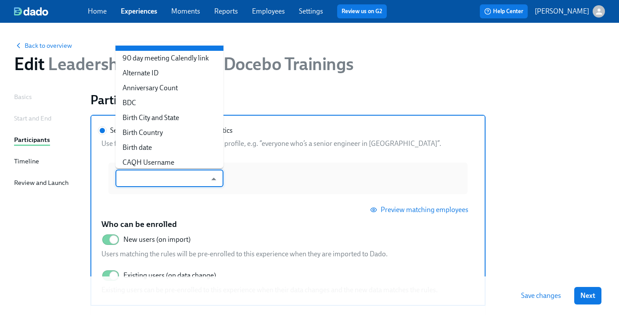
click at [153, 182] on input "Select participants by their characteristics Use filters to select people based…" at bounding box center [163, 179] width 86 height 18
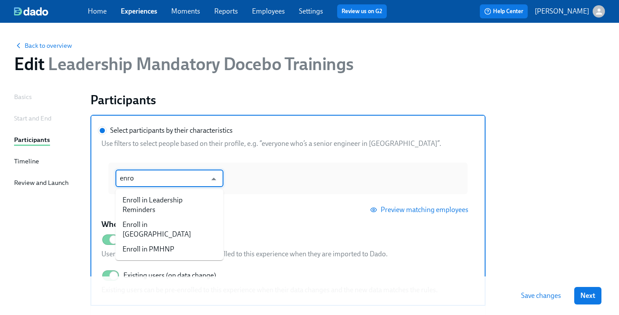
type input "enrol"
type input "leader"
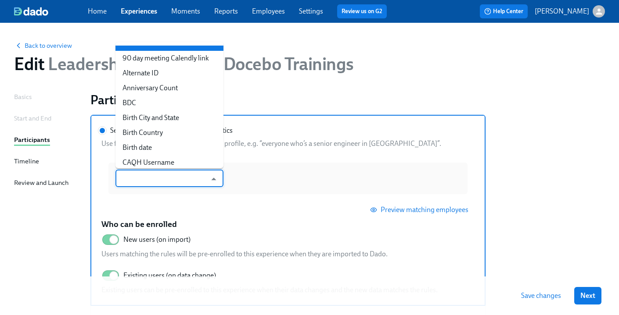
click at [181, 199] on div "​" at bounding box center [287, 179] width 373 height 46
click at [106, 135] on input "Select participants by their characteristics" at bounding box center [102, 131] width 8 height 8
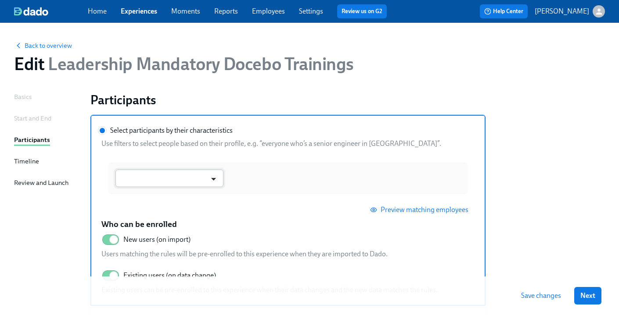
click at [207, 179] on button "Select participants by their characteristics Use filters to select people based…" at bounding box center [214, 179] width 14 height 14
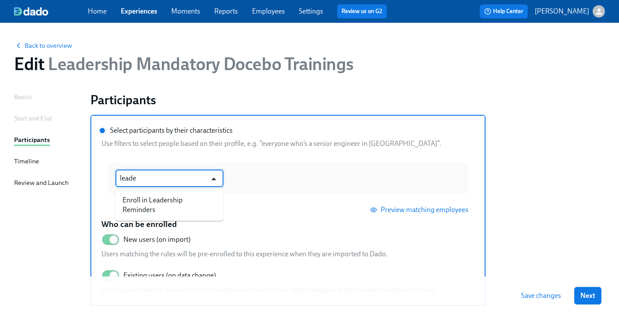
type input "leader"
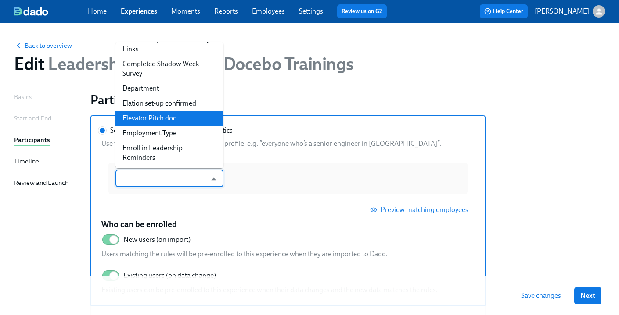
scroll to position [252, 0]
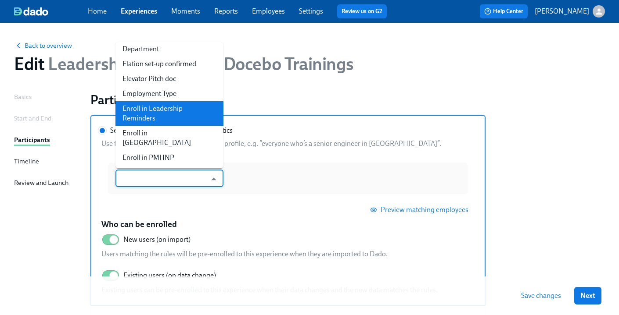
click at [167, 108] on li "Enroll in Leadership Reminders" at bounding box center [169, 113] width 108 height 25
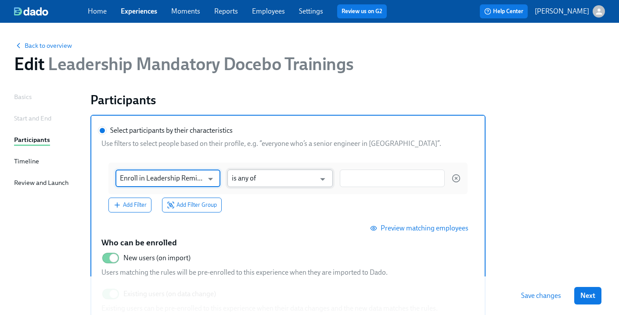
click at [331, 177] on div "is any of ​" at bounding box center [279, 179] width 105 height 18
type input "Enroll in Leadership Reminders"
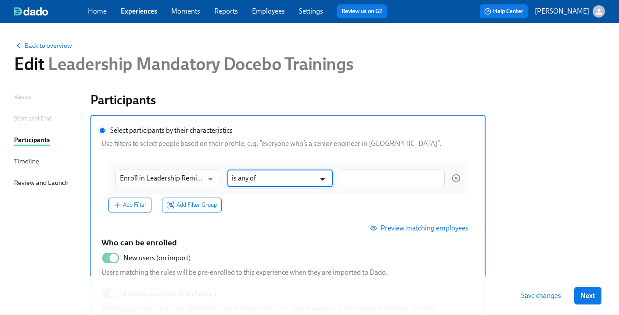
click at [327, 177] on icon "Open" at bounding box center [322, 179] width 12 height 12
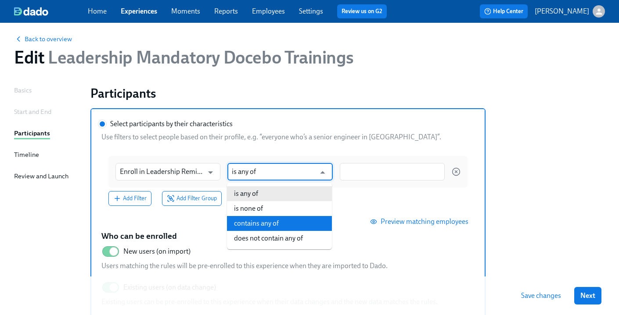
scroll to position [7, 0]
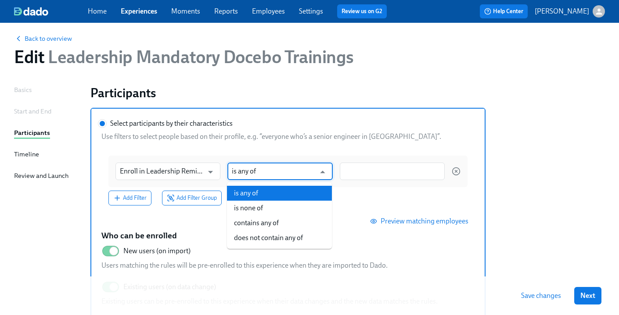
click at [264, 193] on li "is any of" at bounding box center [279, 193] width 105 height 15
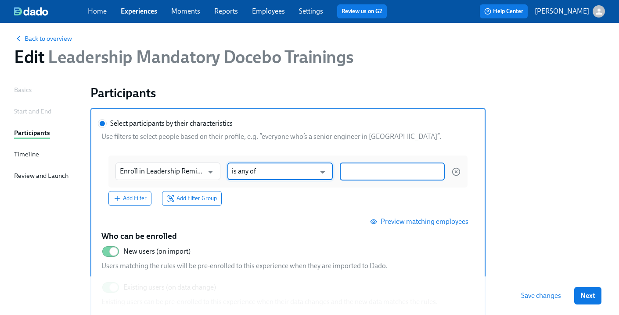
click at [370, 172] on input "Select participants by their characteristics Use filters to select people based…" at bounding box center [392, 171] width 96 height 9
type input "Yes"
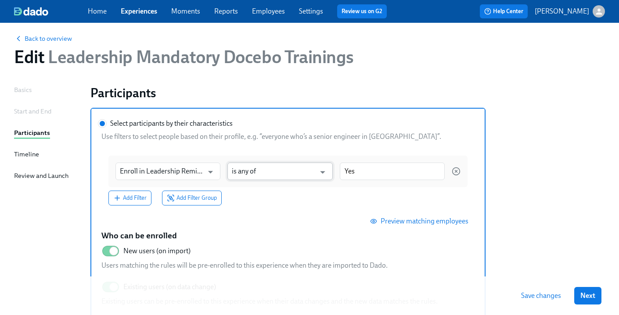
click at [293, 168] on input "is any of" at bounding box center [273, 172] width 83 height 18
click at [106, 128] on input "Select participants by their characteristics" at bounding box center [102, 124] width 8 height 8
drag, startPoint x: 293, startPoint y: 172, endPoint x: 318, endPoint y: 171, distance: 25.0
click at [293, 172] on input "is any of" at bounding box center [273, 172] width 83 height 18
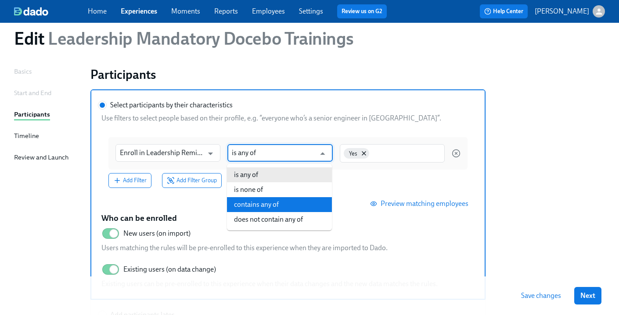
scroll to position [29, 0]
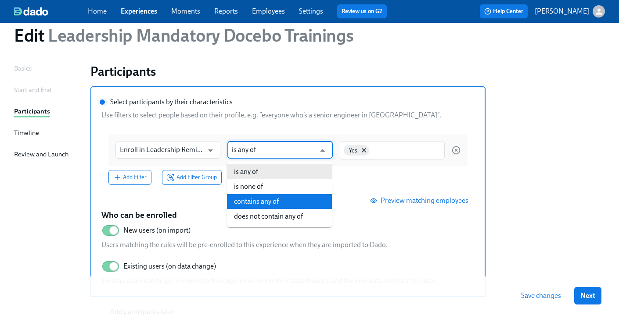
click at [352, 187] on div "Enroll in Leadership Reminders ​ is any of ​ Yes Add Filter Add Filter Group" at bounding box center [287, 159] width 373 height 65
click at [106, 106] on input "Select participants by their characteristics" at bounding box center [102, 102] width 8 height 8
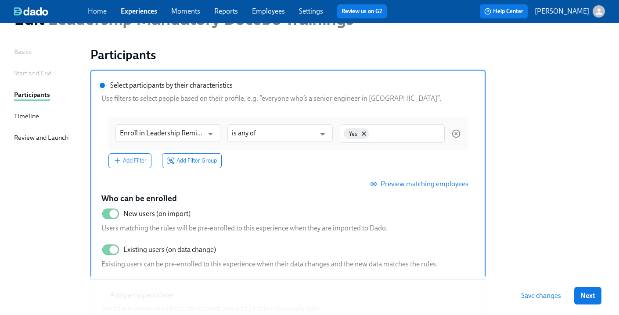
scroll to position [48, 0]
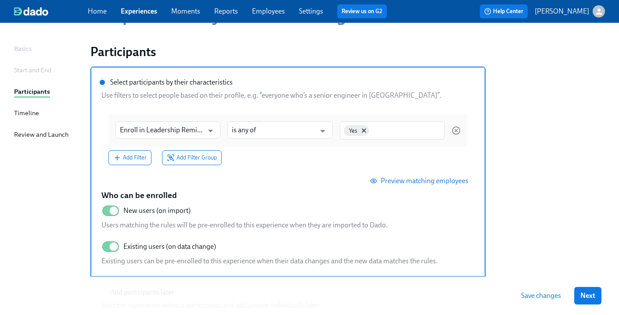
click at [400, 180] on span "Preview matching employees" at bounding box center [420, 181] width 97 height 9
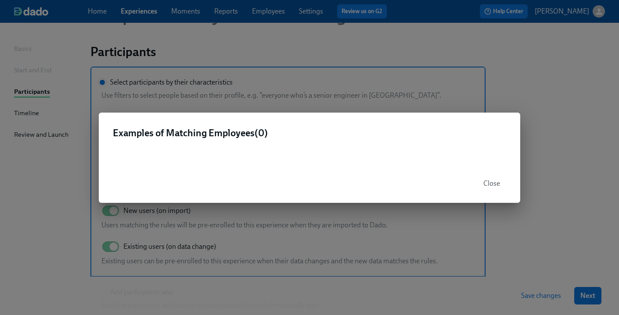
click at [496, 182] on span "Close" at bounding box center [491, 183] width 17 height 9
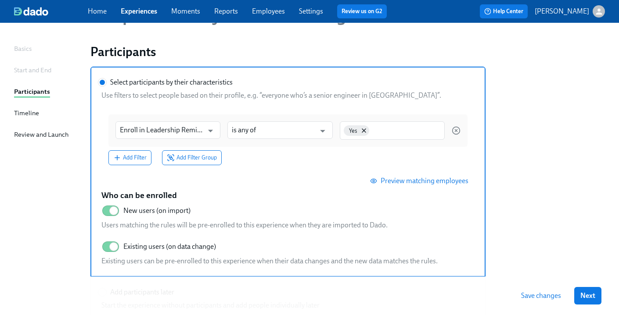
click at [540, 296] on span "Save changes" at bounding box center [541, 296] width 40 height 9
click at [535, 295] on span "Save changes" at bounding box center [541, 296] width 40 height 9
click at [137, 12] on link "Experiences" at bounding box center [139, 11] width 36 height 8
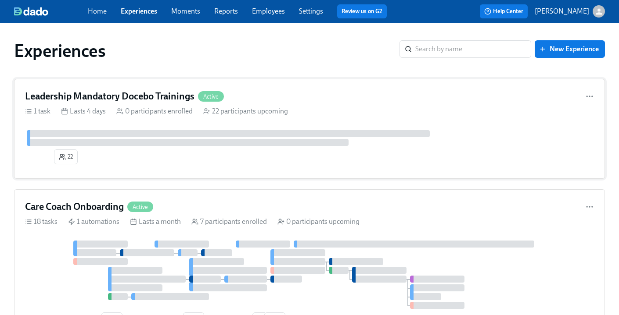
click at [150, 97] on h4 "Leadership Mandatory Docebo Trainings" at bounding box center [109, 96] width 169 height 13
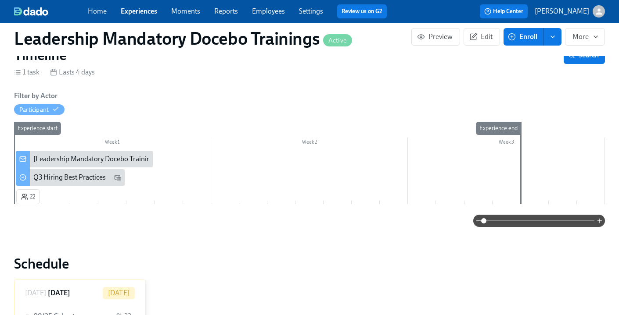
scroll to position [76, 0]
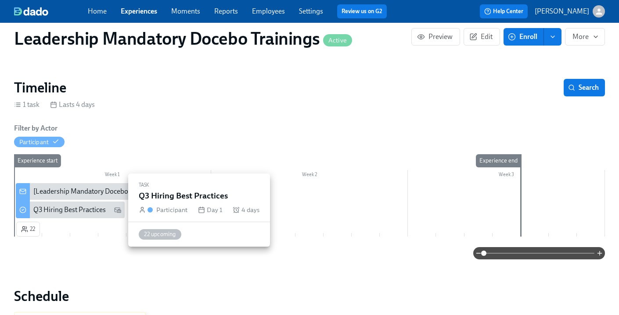
click at [71, 211] on div "Q3 Hiring Best Practices" at bounding box center [69, 210] width 72 height 10
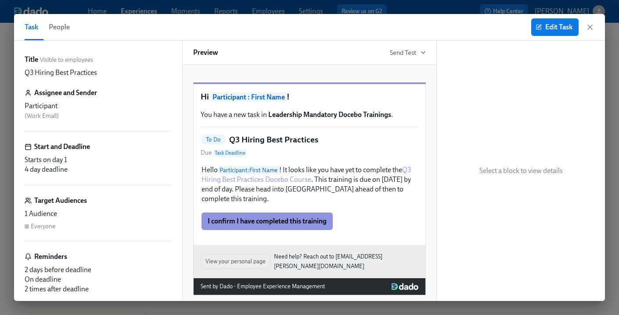
scroll to position [18, 0]
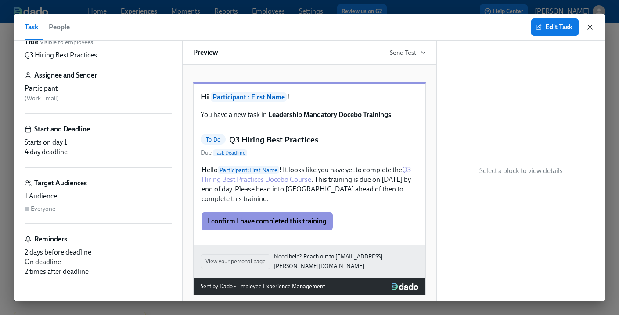
click at [592, 25] on icon "button" at bounding box center [589, 27] width 4 height 4
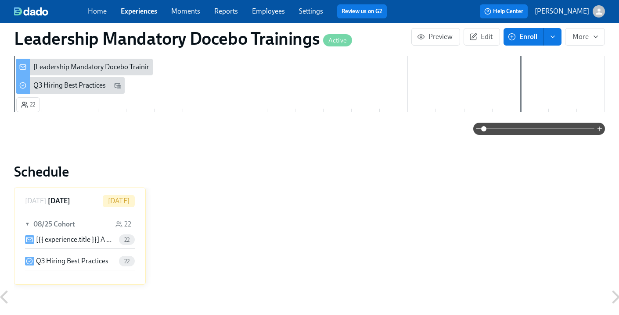
scroll to position [201, 0]
click at [20, 105] on div "Experience start" at bounding box center [28, 70] width 29 height 82
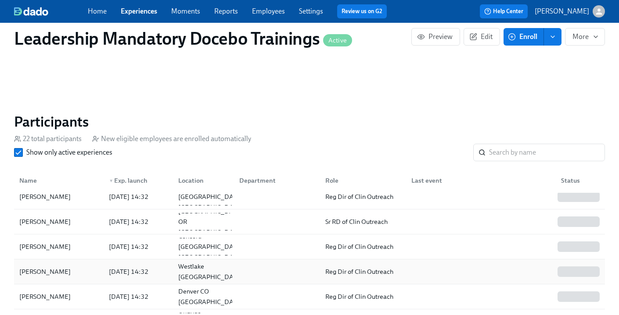
scroll to position [631, 0]
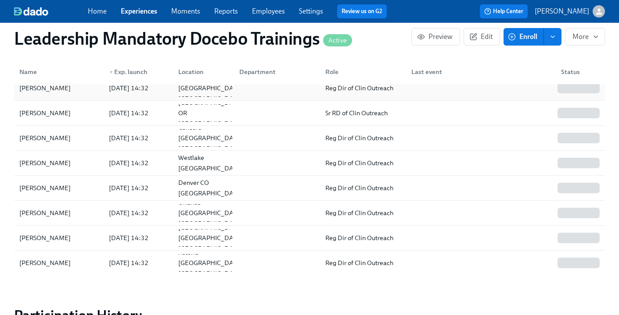
click at [35, 86] on div "[PERSON_NAME]" at bounding box center [45, 88] width 58 height 11
